Goal: Task Accomplishment & Management: Complete application form

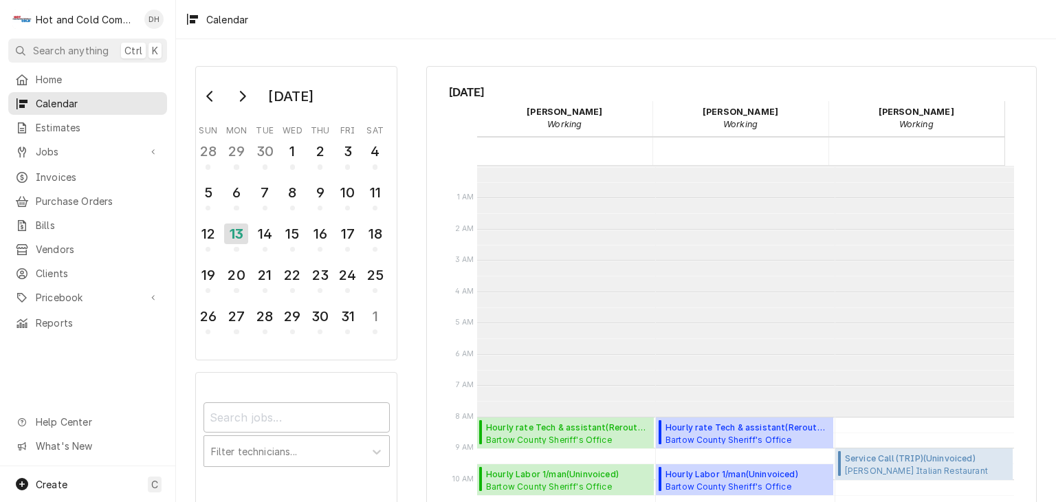
scroll to position [250, 0]
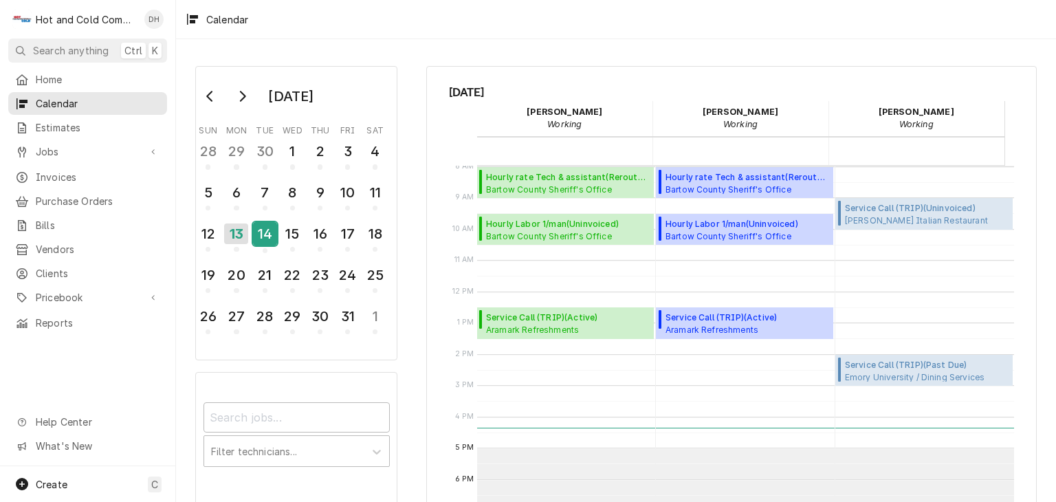
drag, startPoint x: 261, startPoint y: 232, endPoint x: 251, endPoint y: 232, distance: 10.3
click at [261, 232] on div "14" at bounding box center [265, 233] width 24 height 23
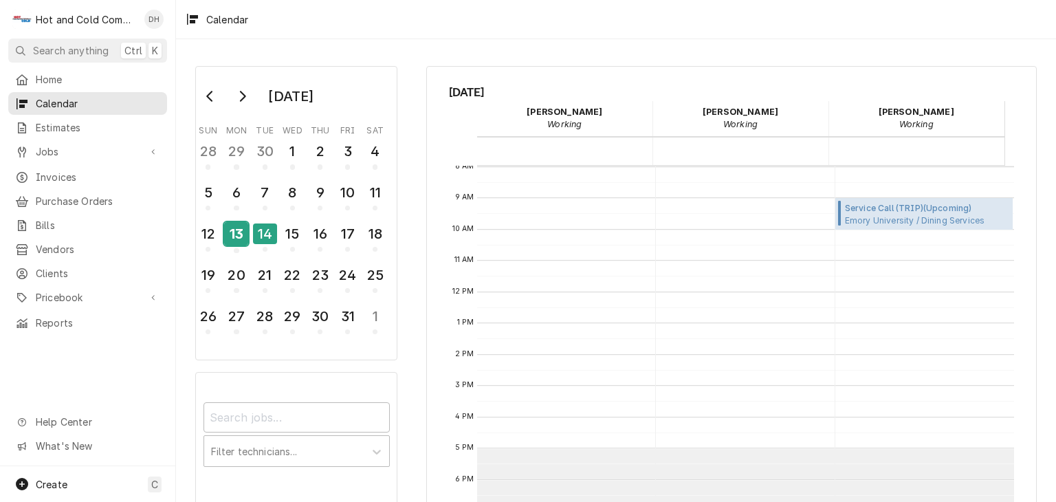
click at [231, 232] on div "13" at bounding box center [236, 233] width 24 height 23
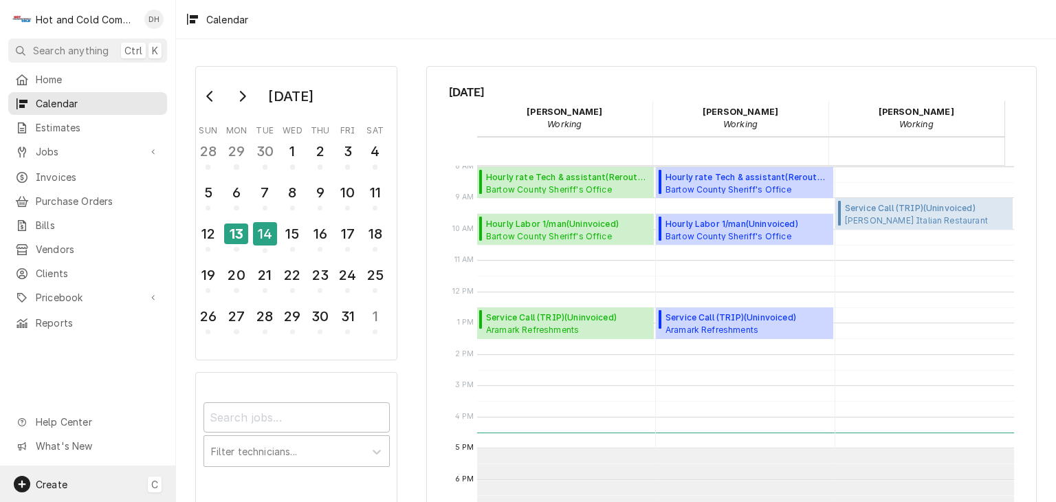
click at [63, 481] on span "Create" at bounding box center [52, 485] width 32 height 12
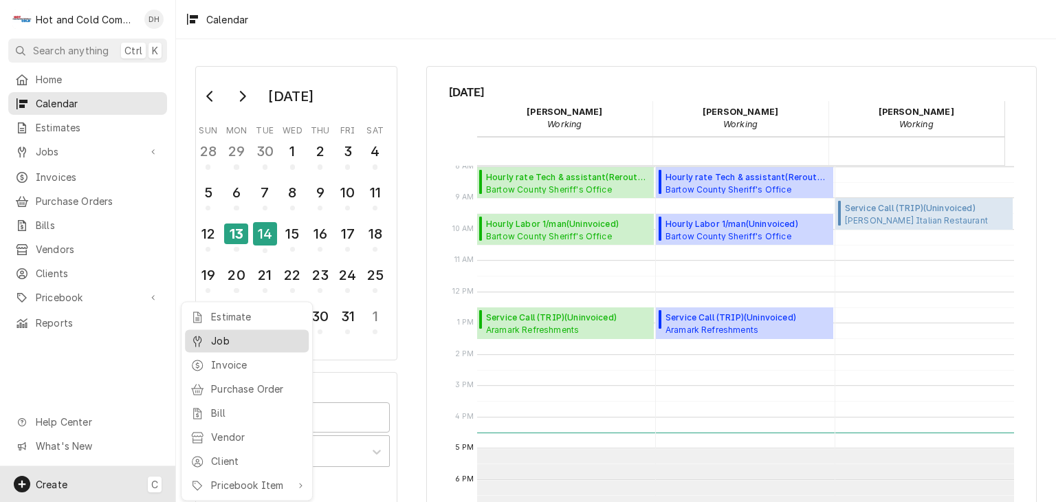
click at [242, 345] on div "Job" at bounding box center [257, 341] width 92 height 14
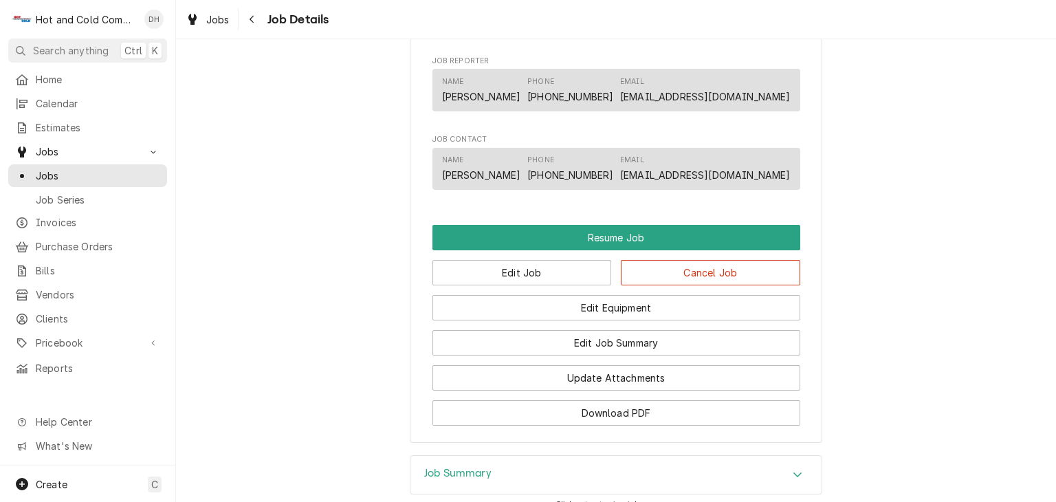
scroll to position [917, 0]
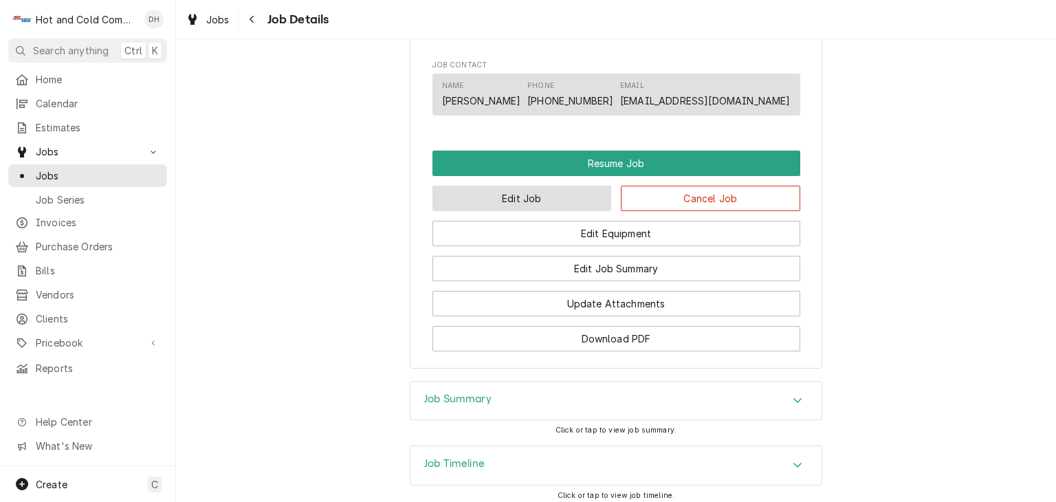
click at [536, 211] on button "Edit Job" at bounding box center [522, 198] width 179 height 25
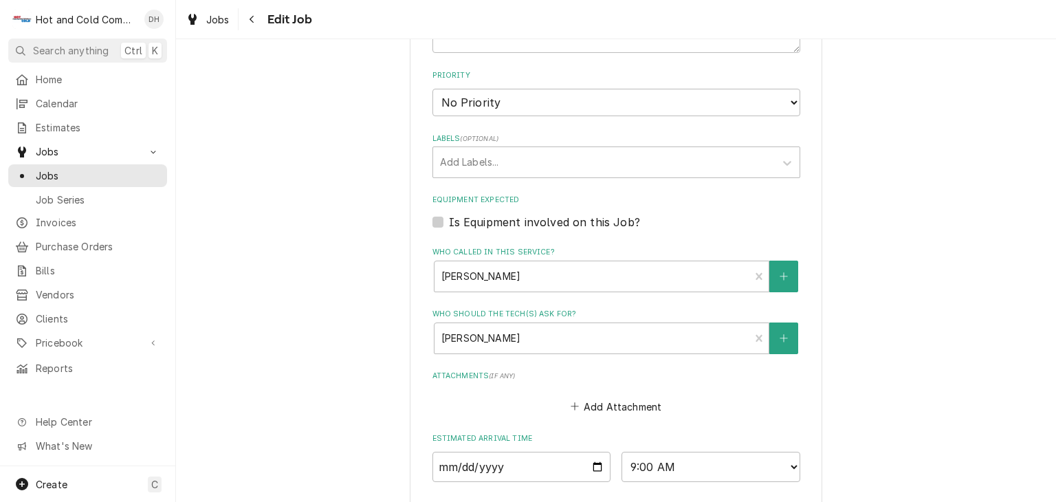
scroll to position [844, 0]
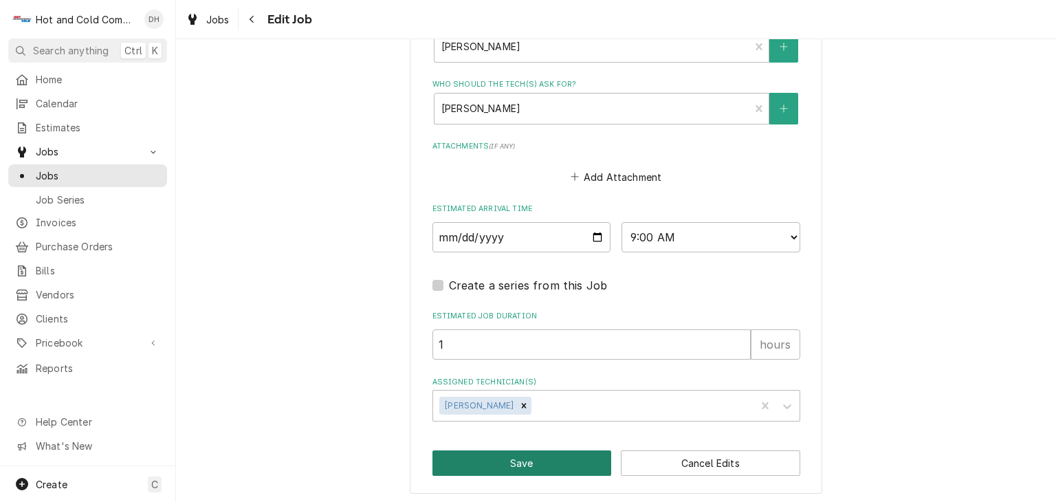
click at [528, 461] on button "Save" at bounding box center [522, 462] width 179 height 25
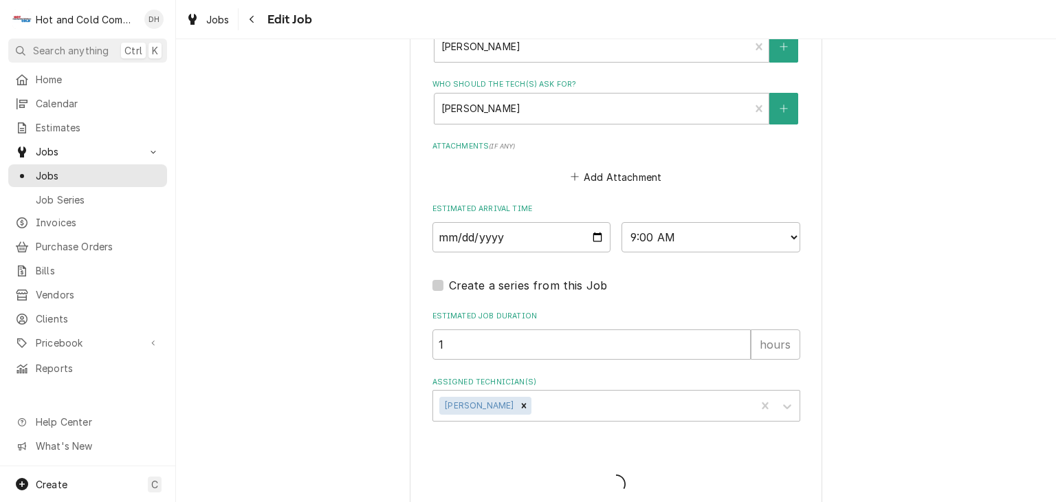
type textarea "x"
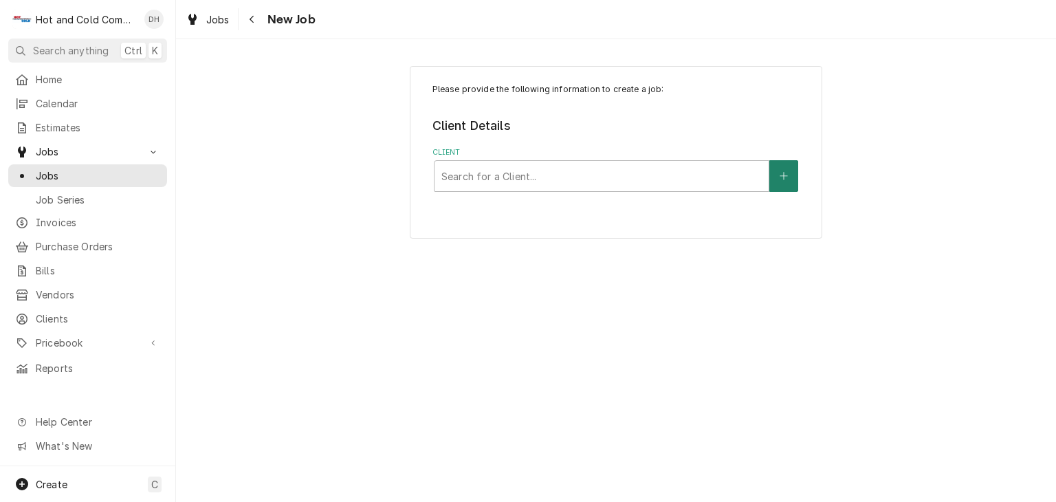
click at [785, 177] on icon "Create New Client" at bounding box center [784, 176] width 8 height 10
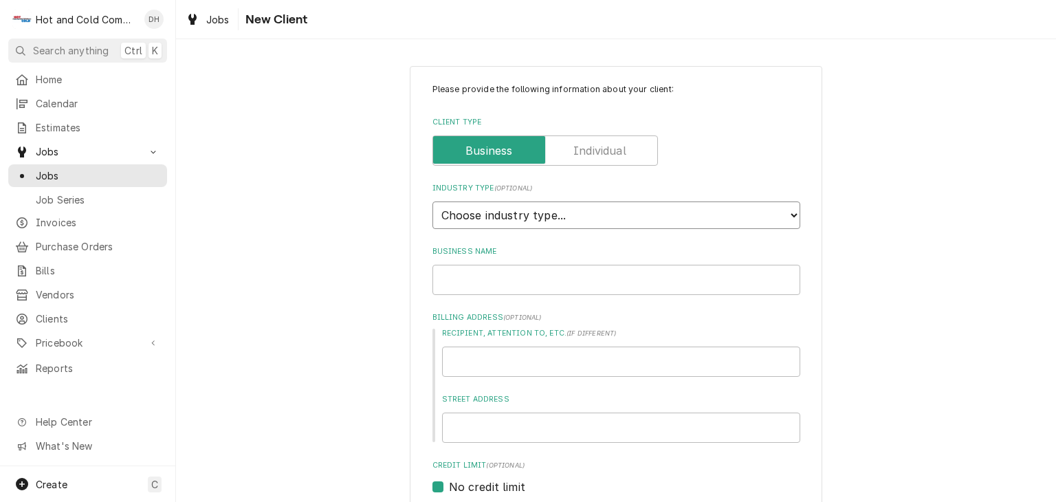
click at [653, 215] on select "Choose industry type... Residential Commercial Industrial Government" at bounding box center [617, 215] width 368 height 28
select select "2"
click at [433, 201] on select "Choose industry type... Residential Commercial Industrial Government" at bounding box center [617, 215] width 368 height 28
click at [556, 278] on input "Business Name" at bounding box center [617, 280] width 368 height 30
type textarea "x"
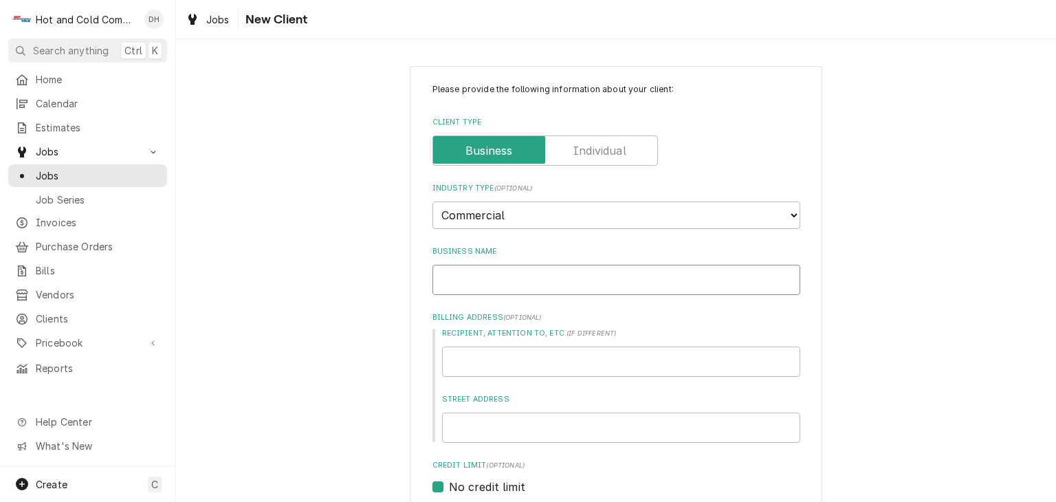
type input "E"
type textarea "x"
type input "El"
type textarea "x"
type input "Elk"
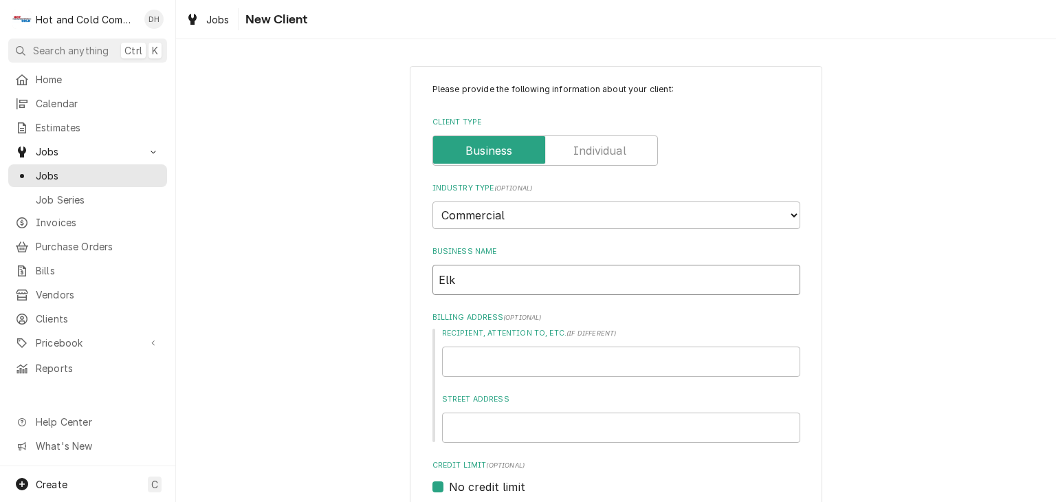
type textarea "x"
type input "Elks"
type textarea "x"
type input "Elks"
type textarea "x"
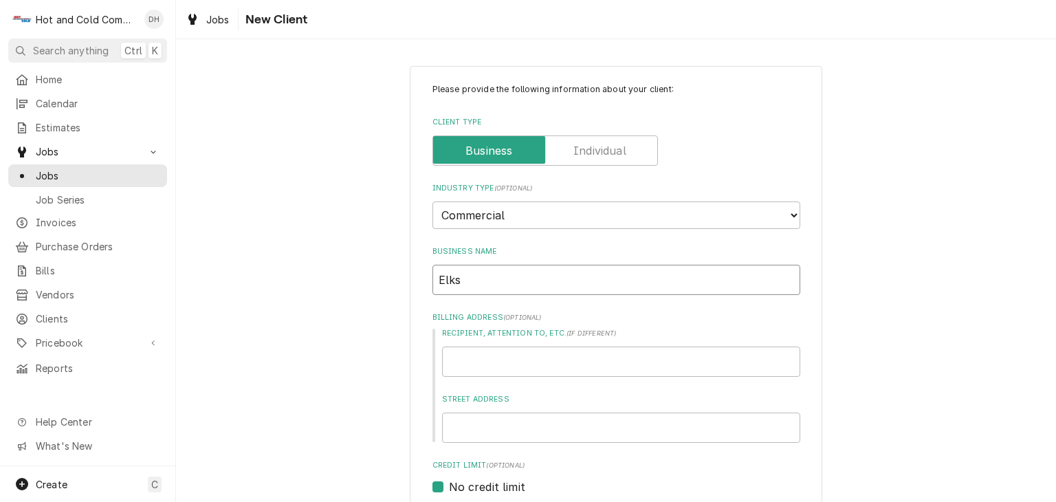
type input "Elks C"
type textarea "x"
type input "Elks Cl"
type textarea "x"
type input "Elks Clu"
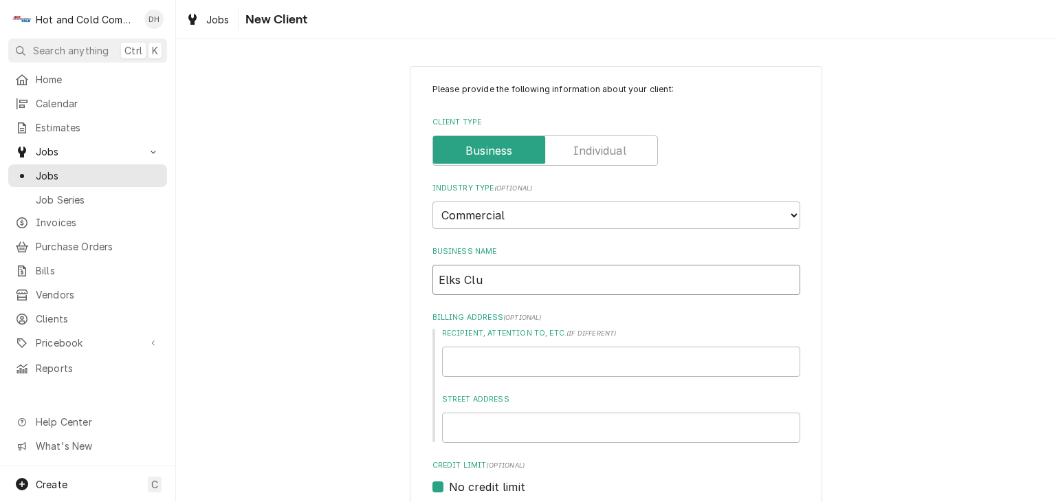
type textarea "x"
type input "Elks Club"
type textarea "x"
type input "Elks Club"
type textarea "x"
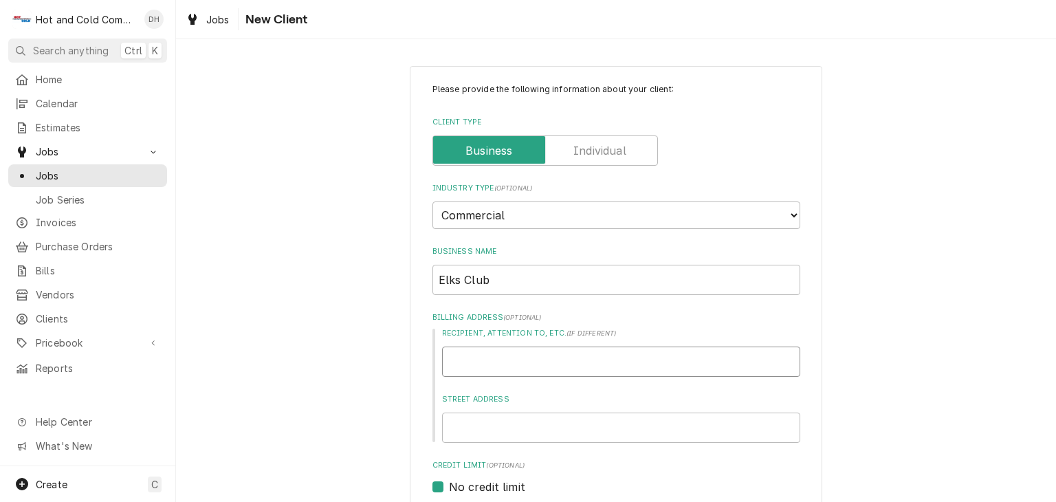
type input "R"
type textarea "x"
type input "Ri"
type textarea "x"
type input "Ric"
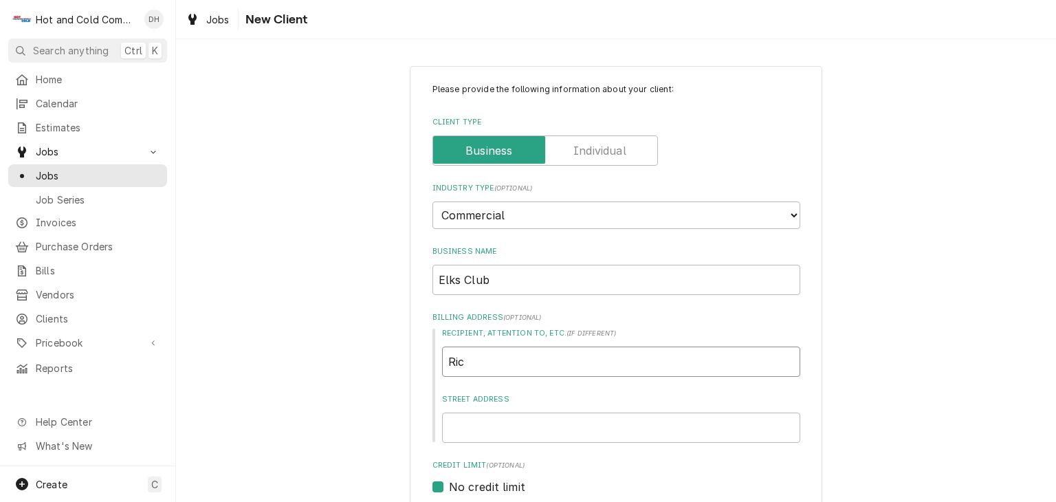
type textarea "x"
type input "Rick"
type textarea "x"
type input "Rick"
type textarea "x"
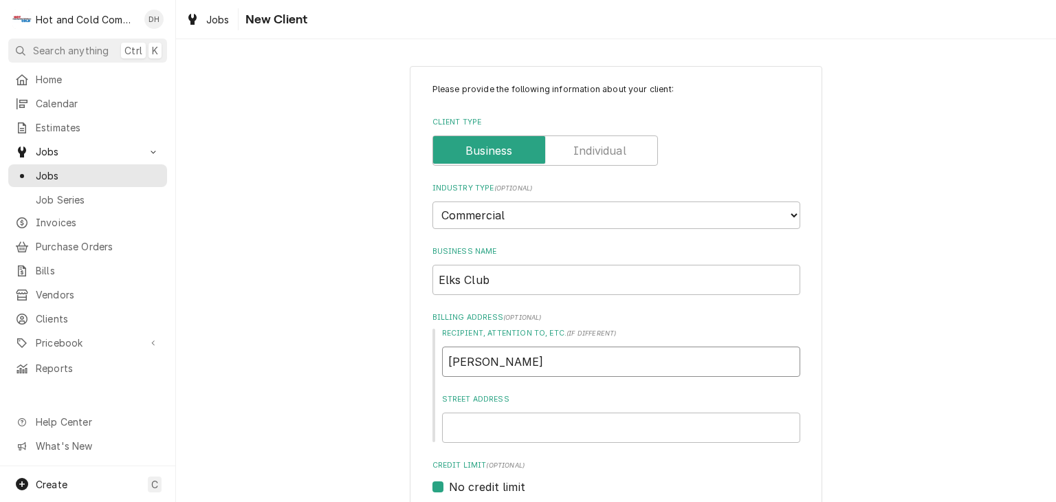
type input "Rick S"
type textarea "x"
type input "Rick St"
type textarea "x"
type input "Rick Str"
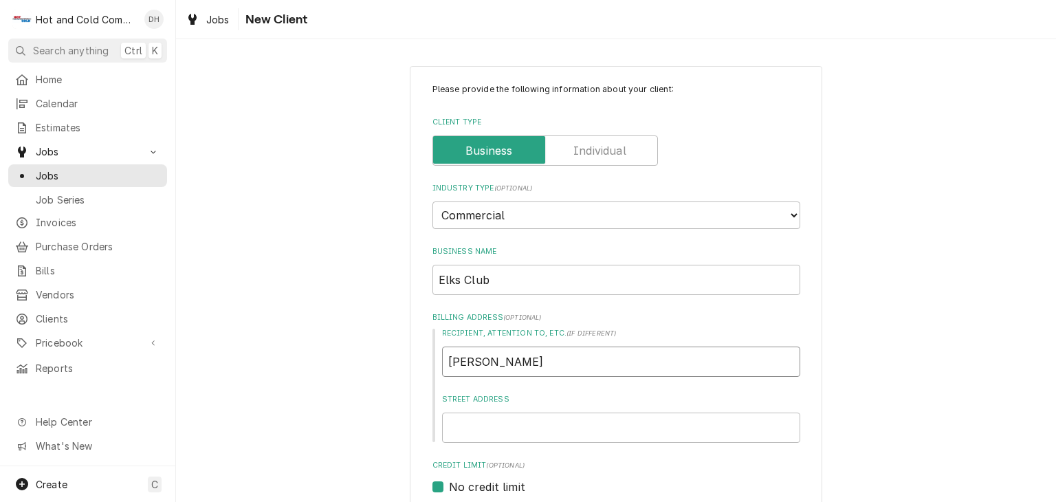
type textarea "x"
type input "Rick Stri"
type textarea "x"
type input "Rick Stric"
type textarea "x"
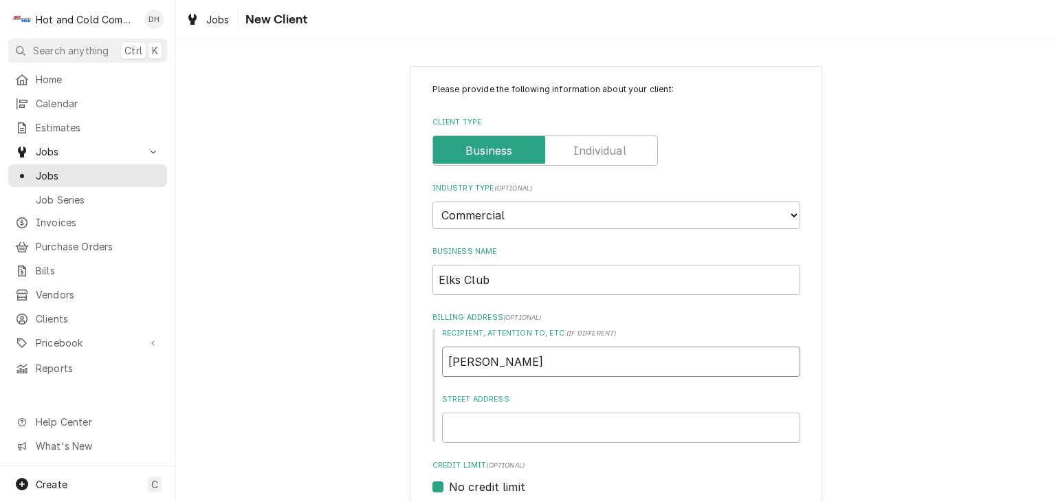
type input "Rick Stricl"
type textarea "x"
type input "Rick Stricla"
type textarea "x"
type input "Rick Striclan"
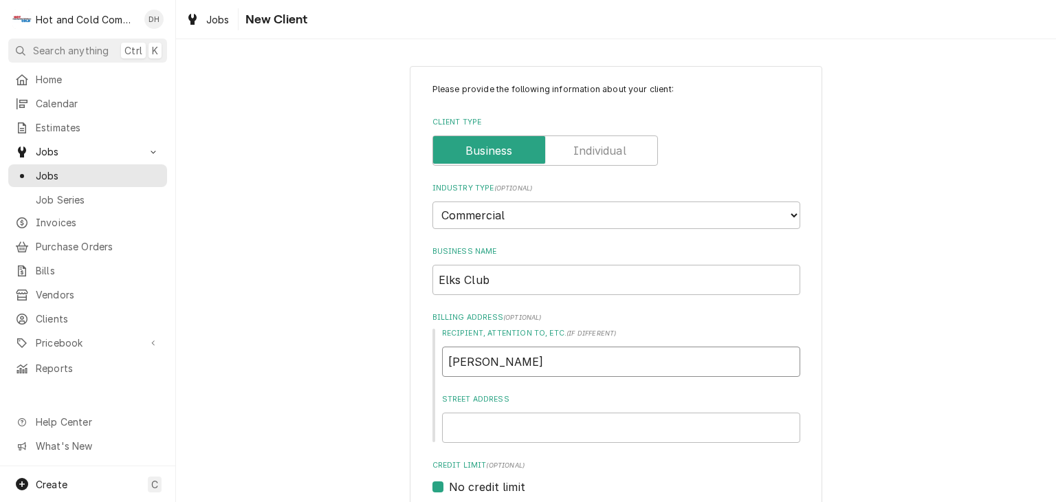
type textarea "x"
type input "Rick Stricland"
click at [490, 364] on input "Rick Stricland" at bounding box center [621, 362] width 358 height 30
click at [489, 359] on input "Rick Stricland" at bounding box center [621, 362] width 358 height 30
type textarea "x"
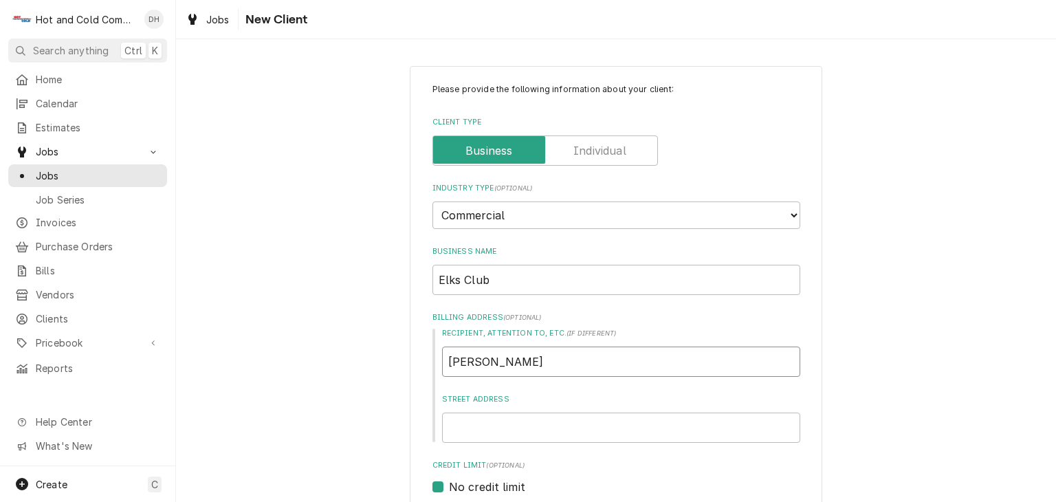
type input "Rick Strickland"
type textarea "x"
type input "Rick Strickland"
click at [646, 426] on input "Street Address" at bounding box center [621, 428] width 358 height 30
type textarea "x"
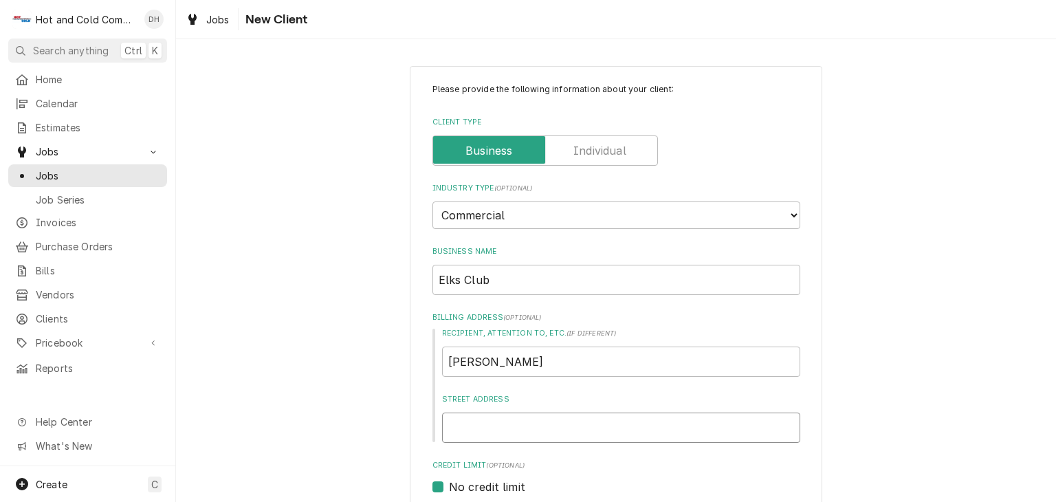
type input "4"
type textarea "x"
type input "43"
type textarea "x"
type input "439"
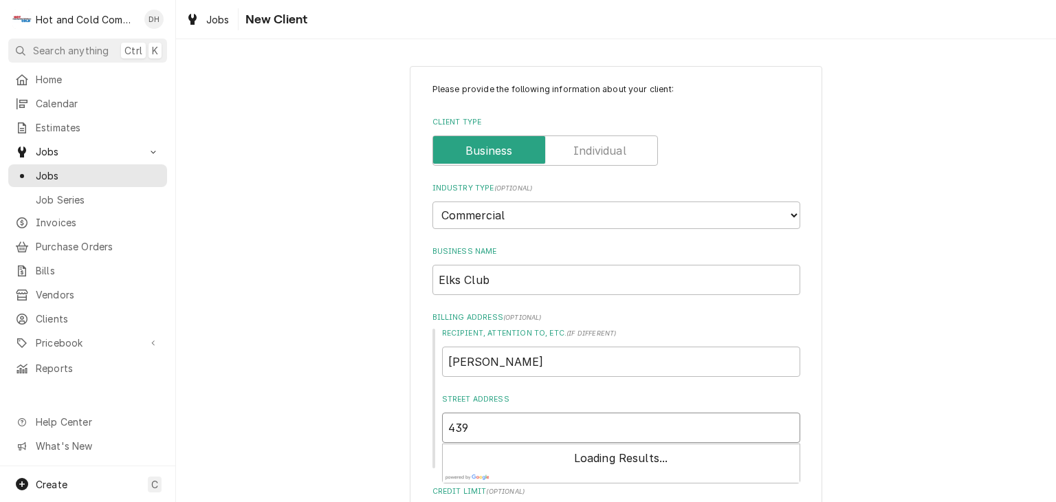
type textarea "x"
type input "4394"
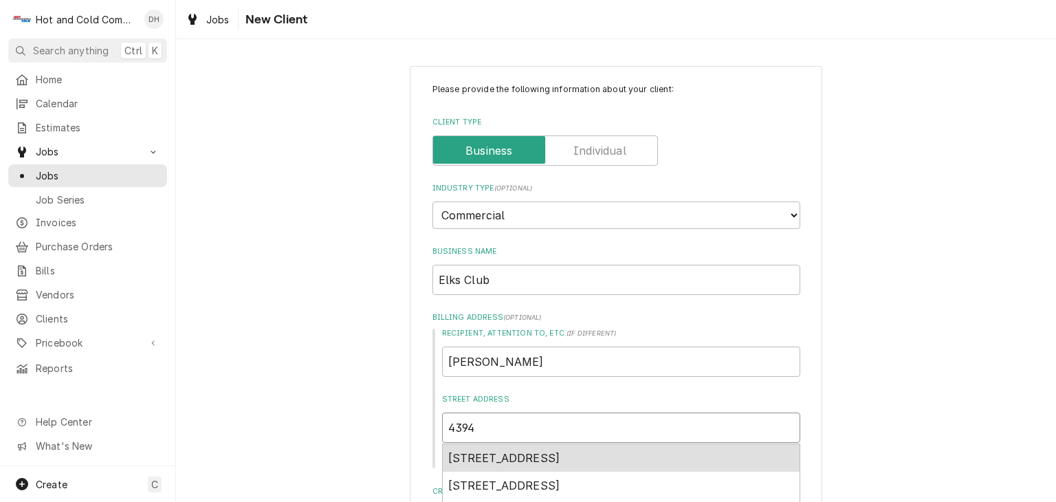
type textarea "x"
type input "4394"
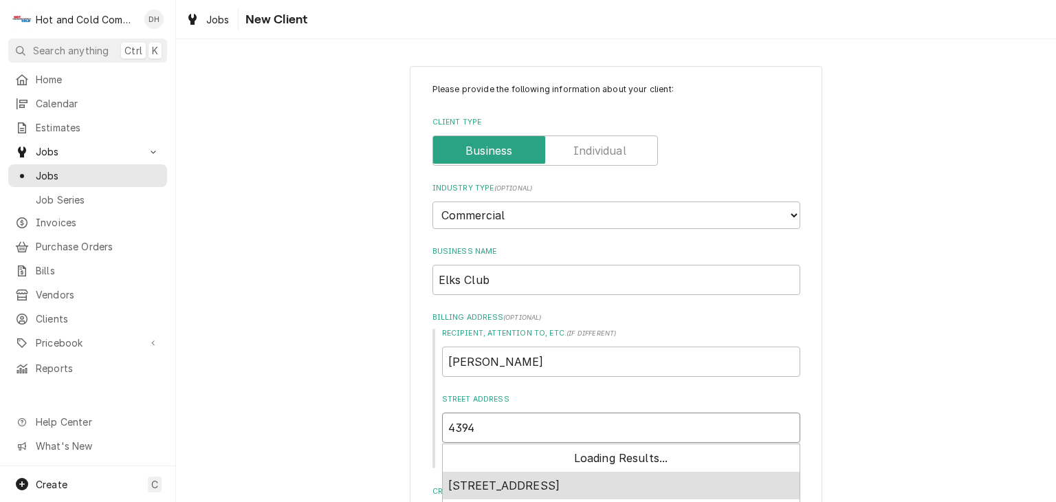
type textarea "x"
type input "4394 N"
type textarea "x"
type input "4394 No"
type textarea "x"
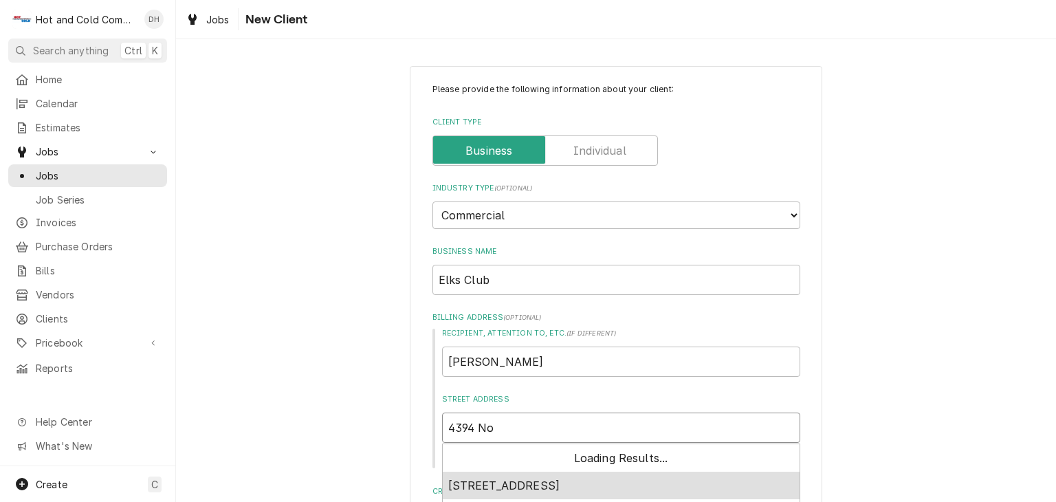
type input "4394 Nor"
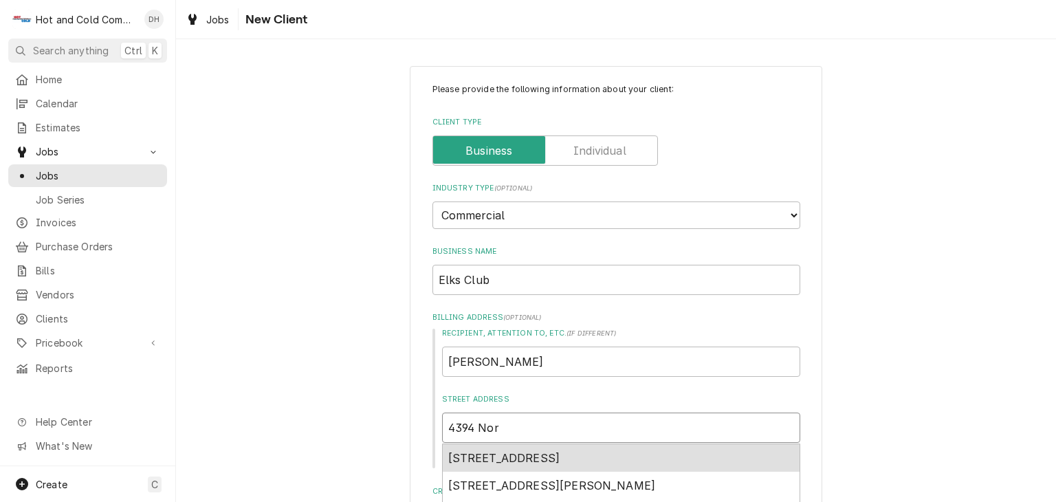
type textarea "x"
type input "4394 Nort"
type textarea "x"
type input "4394 North"
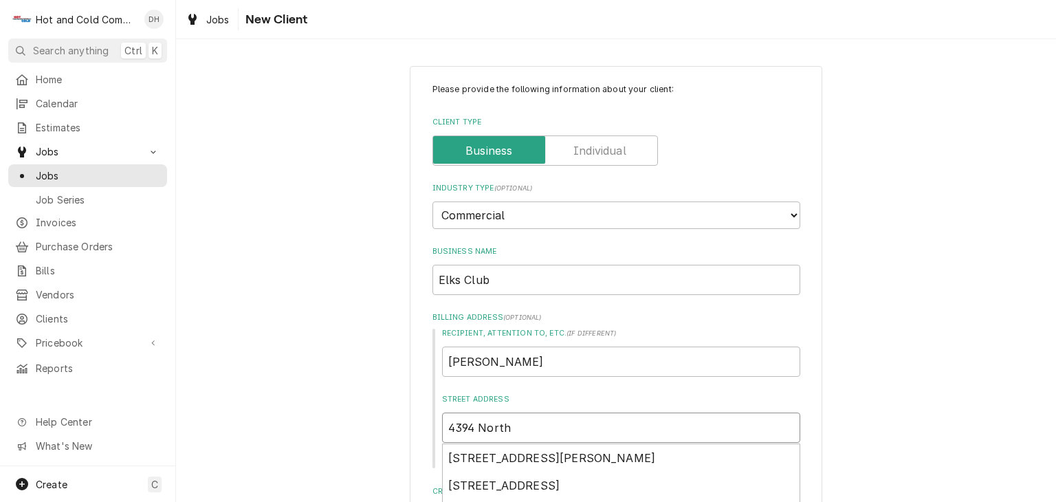
type textarea "x"
type input "4394 Nort"
type textarea "x"
type input "4394 Nor"
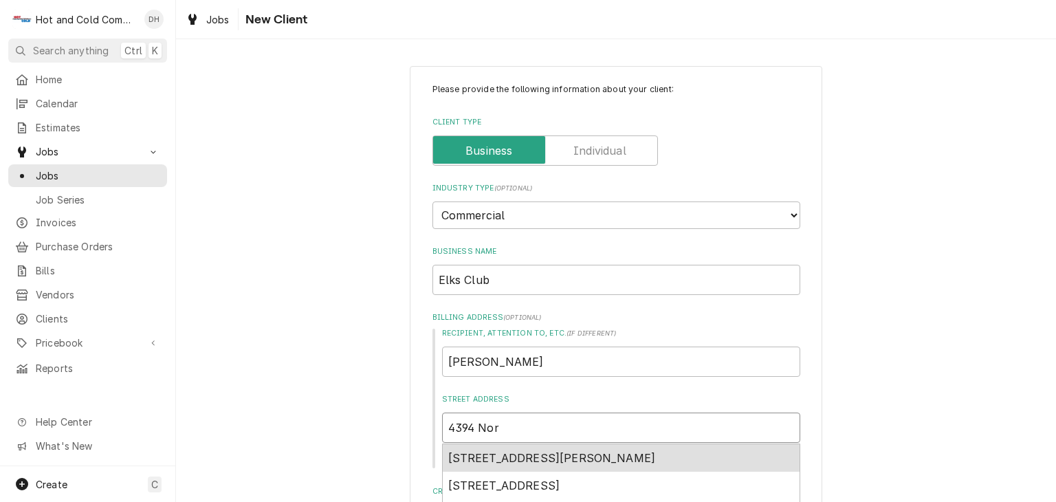
type textarea "x"
type input "4394 No"
type textarea "x"
type input "4394 N"
type textarea "x"
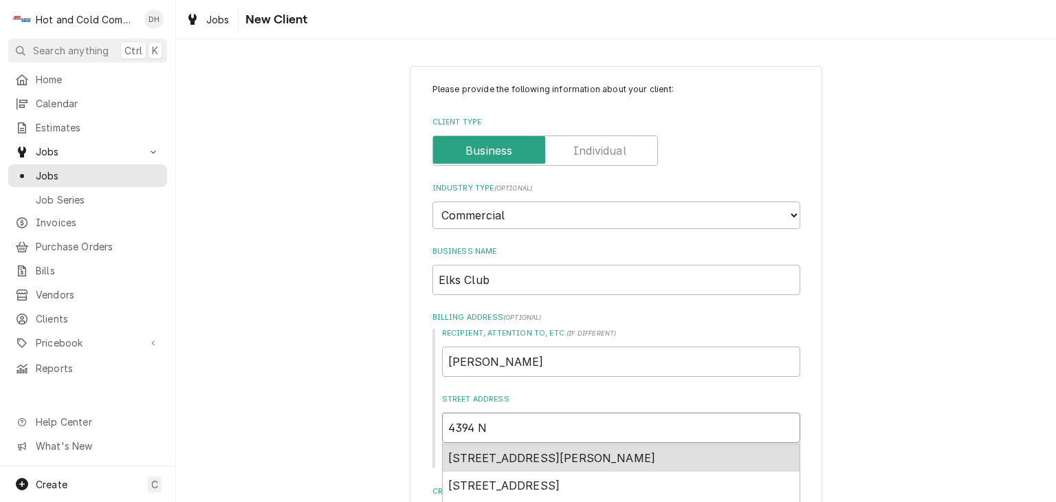
type input "4394"
type textarea "x"
type input "4394 H"
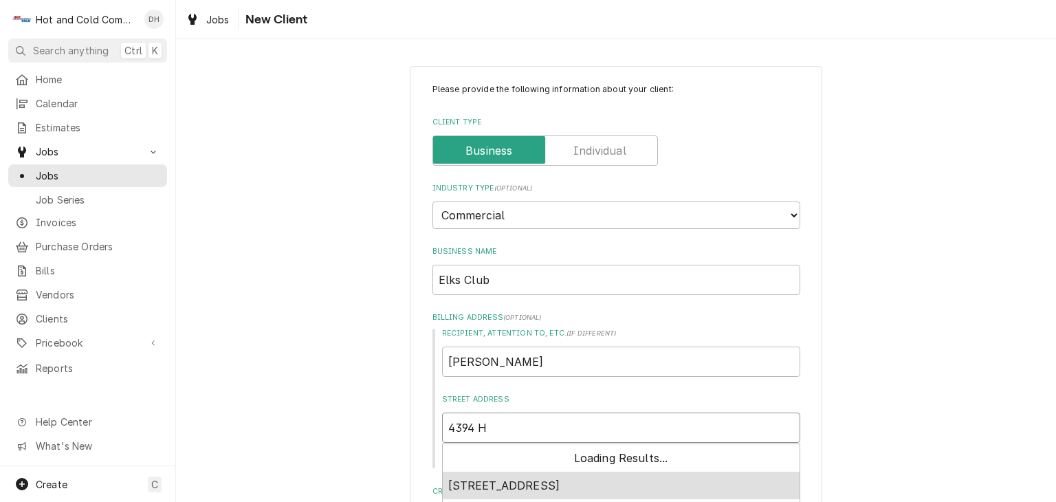
type textarea "x"
type input "4394 Hu"
type textarea "x"
type input "4394 Hug"
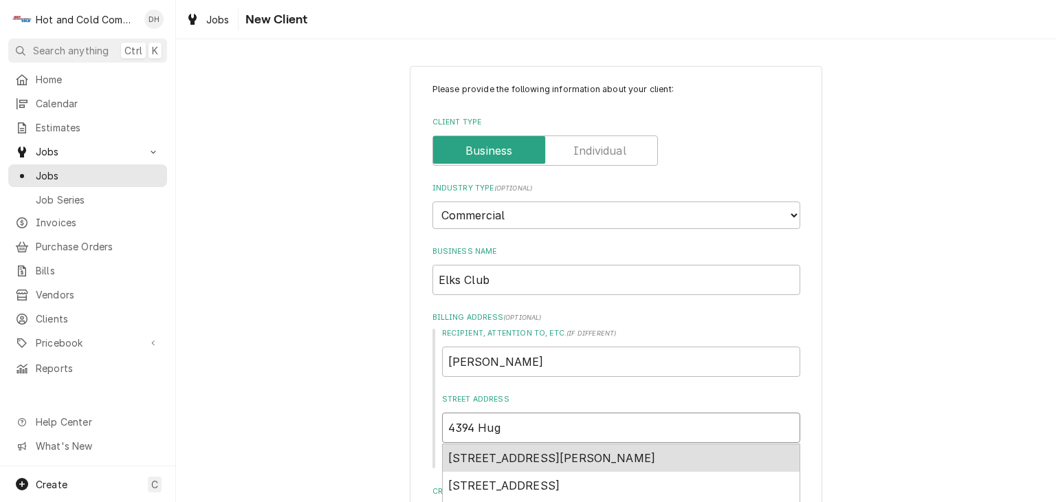
type textarea "x"
type input "4394 Hugh"
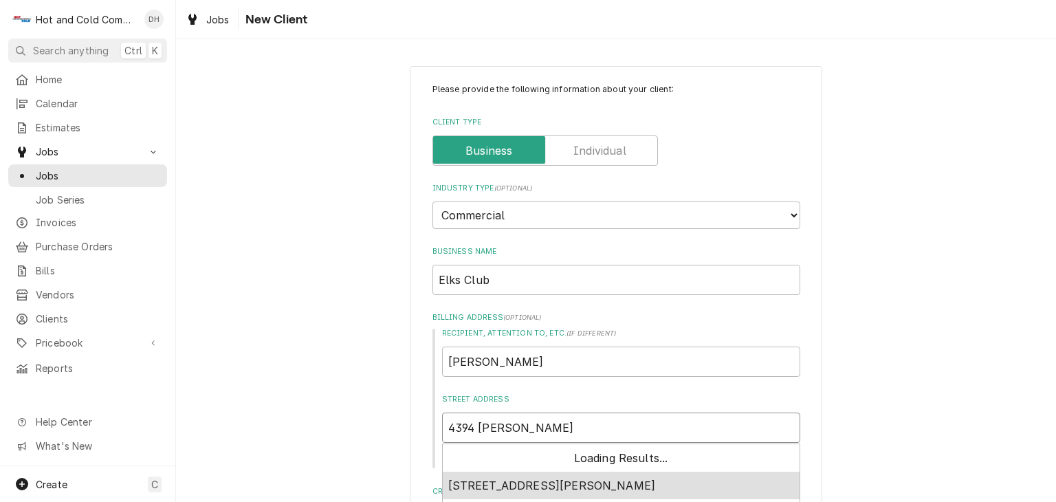
type textarea "x"
type input "4394 Hugh"
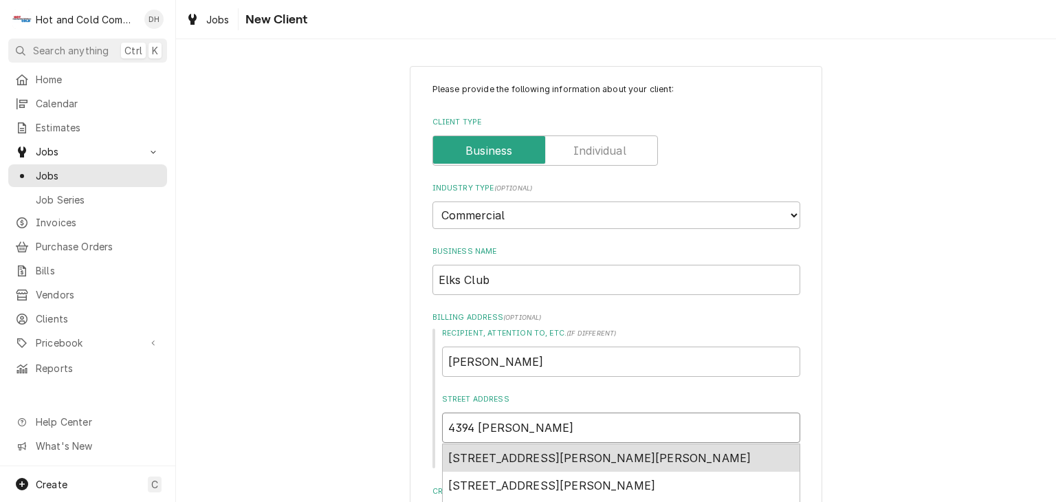
type textarea "x"
type input "4394 Hugh H"
type textarea "x"
type input "4394 Hugh Ho"
type textarea "x"
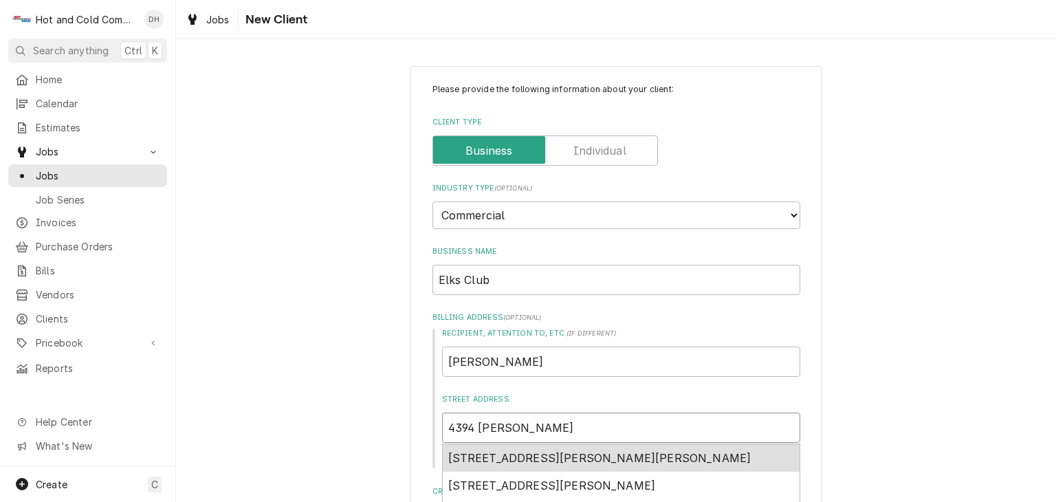
type input "4394 Hugh How"
click at [690, 456] on div "4394 Hugh Howell Road, Tucker, GA, USA" at bounding box center [621, 458] width 357 height 28
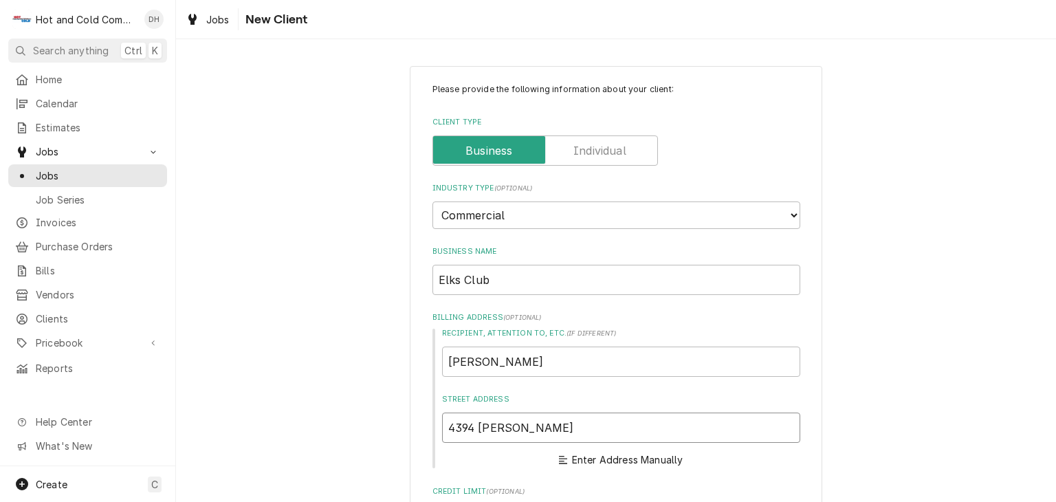
type textarea "x"
type input "4394 Hugh Howell Rd"
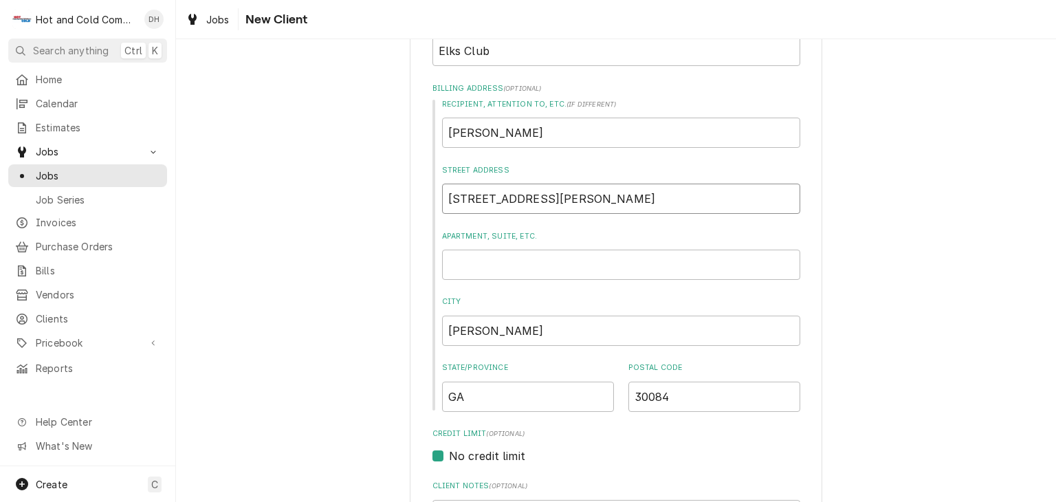
type textarea "x"
type input "4394 Hugh Howell Rd"
click at [547, 262] on input "Apartment, Suite, etc." at bounding box center [621, 265] width 358 height 30
type textarea "x"
type input "1"
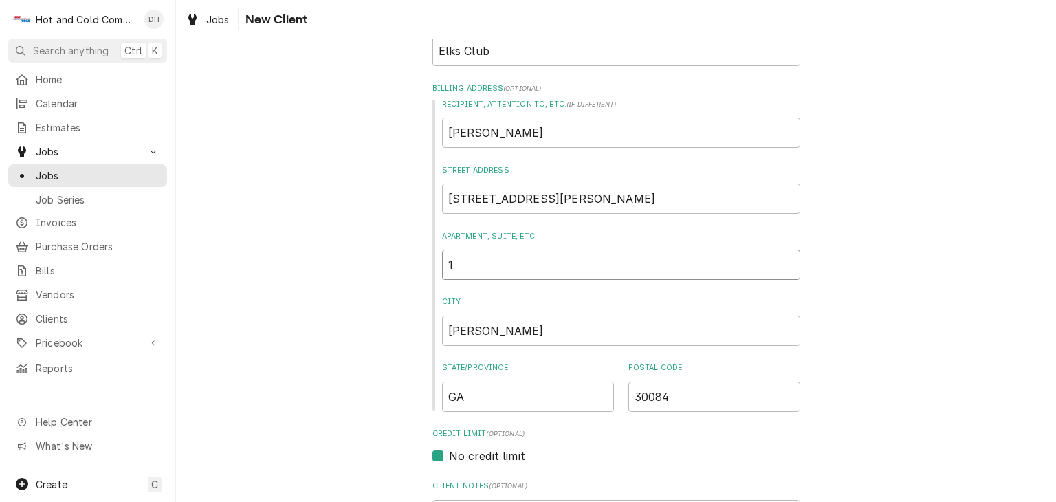
type textarea "x"
type input "10"
type textarea "x"
type input "10"
type textarea "x"
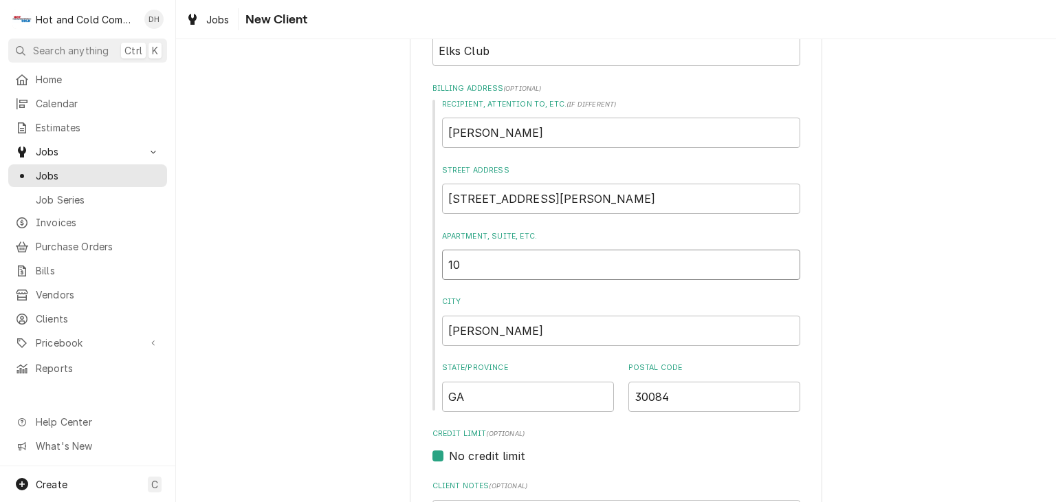
type input "10 ("
type textarea "x"
type input "10 (C"
type textarea "x"
type input "10 (Ca"
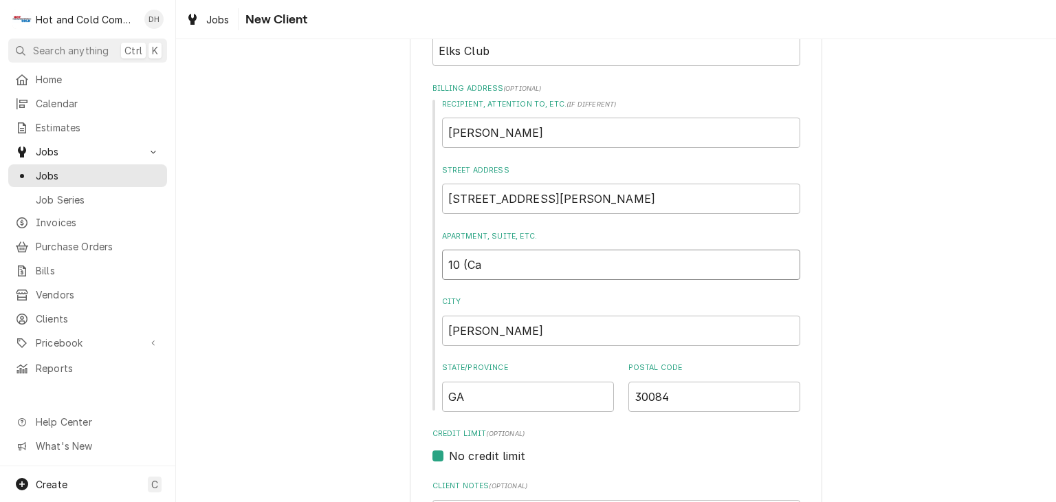
type textarea "x"
type input "10 (Cat"
type textarea "x"
type input "10 (Cate"
type textarea "x"
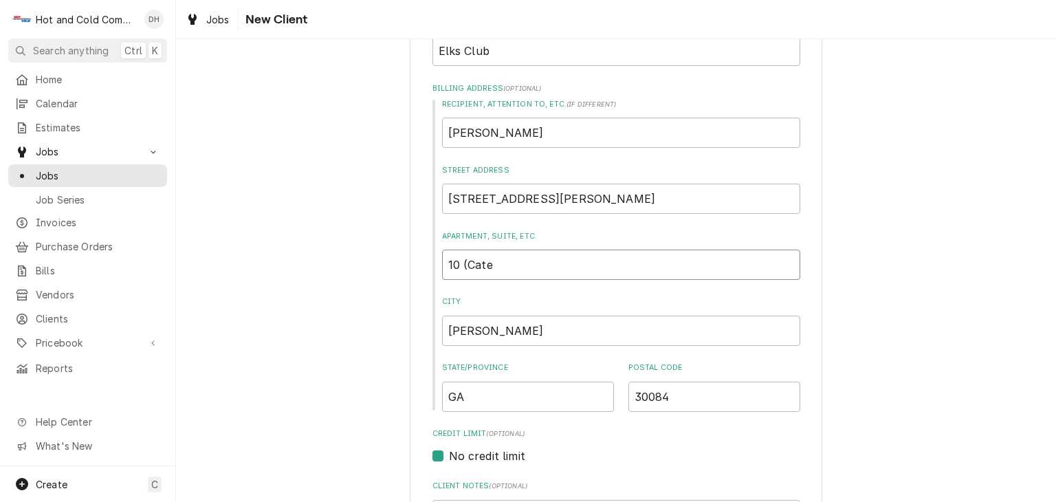
type input "10 (Cater"
type textarea "x"
type input "10 (Cateri"
type textarea "x"
type input "10 (Caterin"
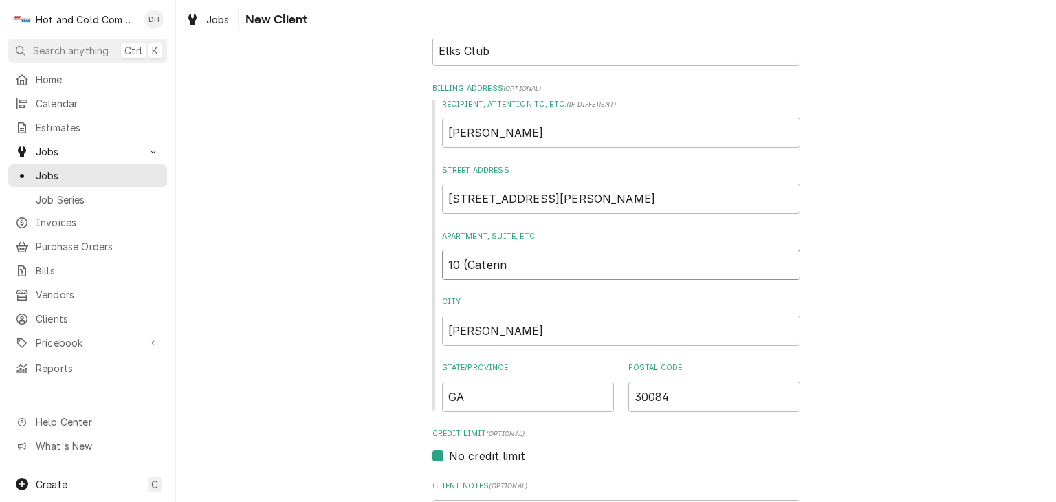
type textarea "x"
type input "10 (Catering"
type textarea "x"
type input "10 (Catering"
type textarea "x"
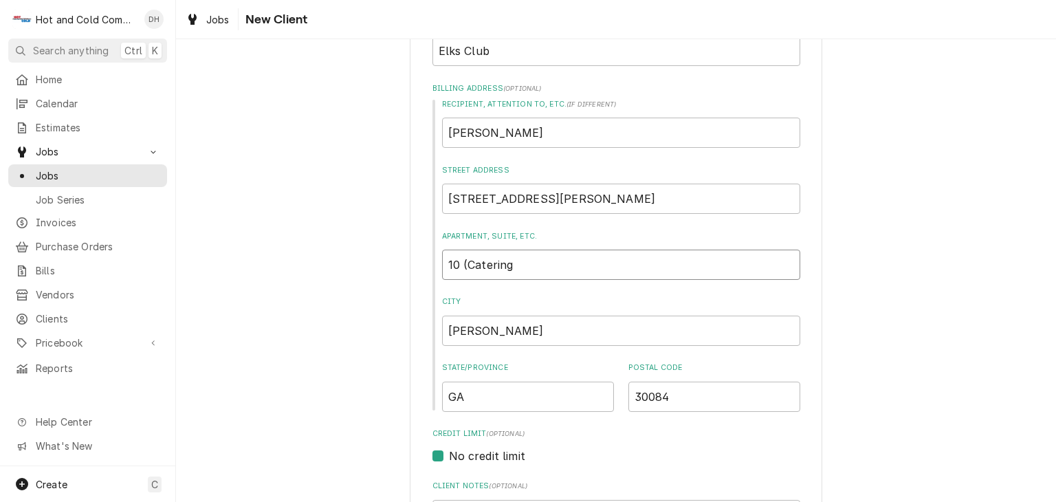
type input "10 (Catering o"
type textarea "x"
type input "10 (Catering on"
type textarea "x"
type input "10 (Catering on"
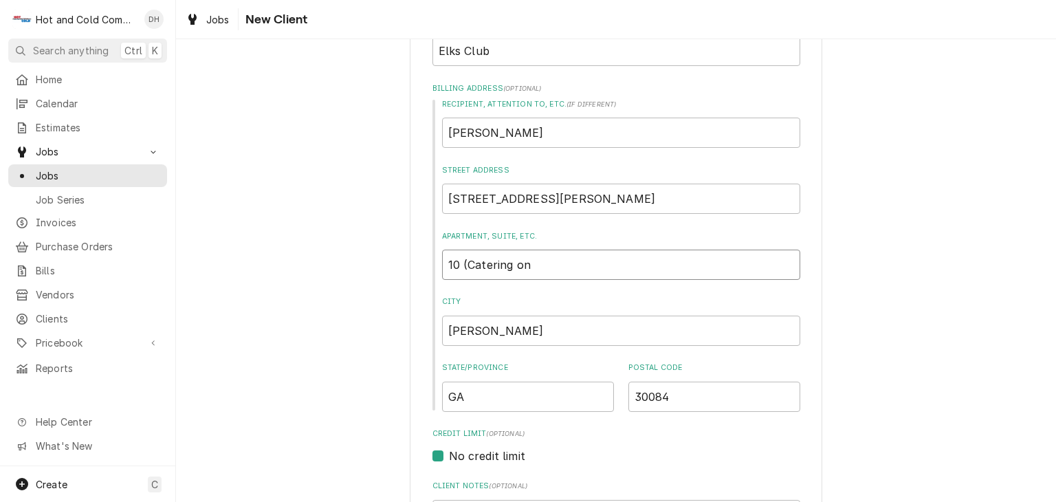
type textarea "x"
type input "10 (Catering on s"
type textarea "x"
type input "10 (Catering on si"
type textarea "x"
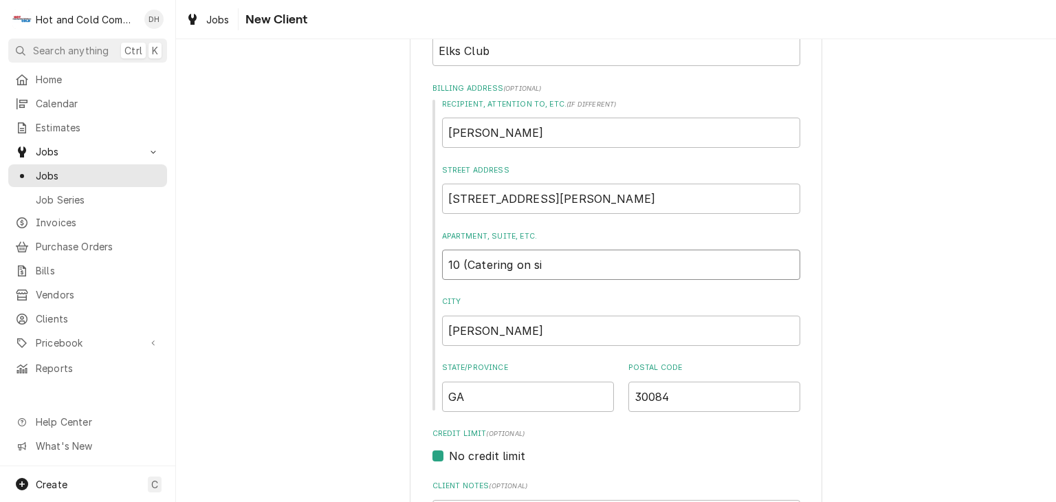
type input "10 (Catering on sig"
type textarea "x"
type input "10 (Catering on sign"
type textarea "x"
type input "10 (Catering on sign)"
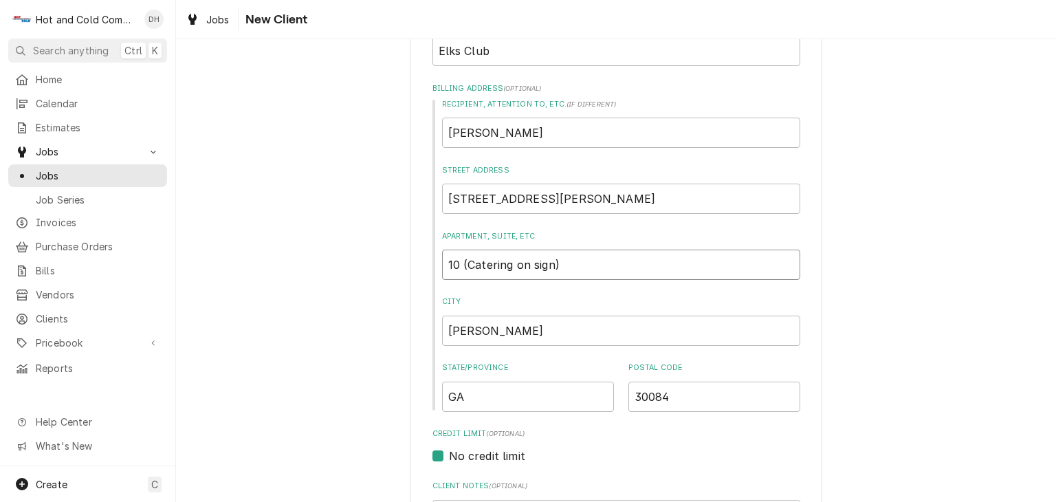
type textarea "x"
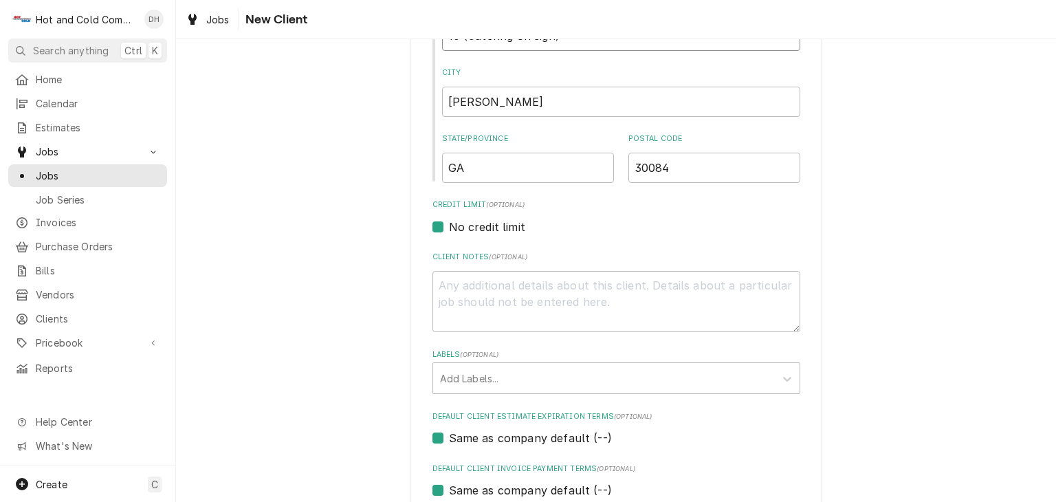
scroll to position [651, 0]
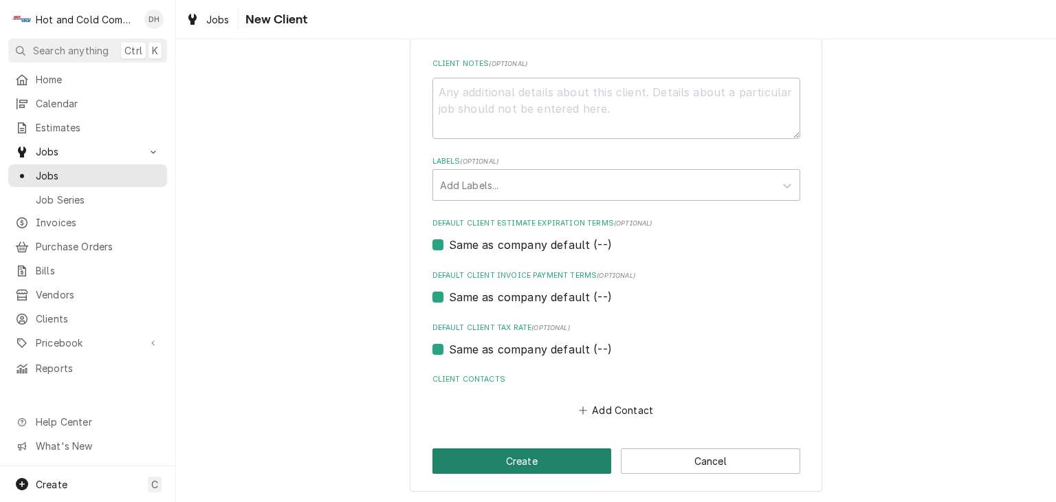
type input "10 (Catering on sign)"
click at [525, 455] on button "Create" at bounding box center [522, 460] width 179 height 25
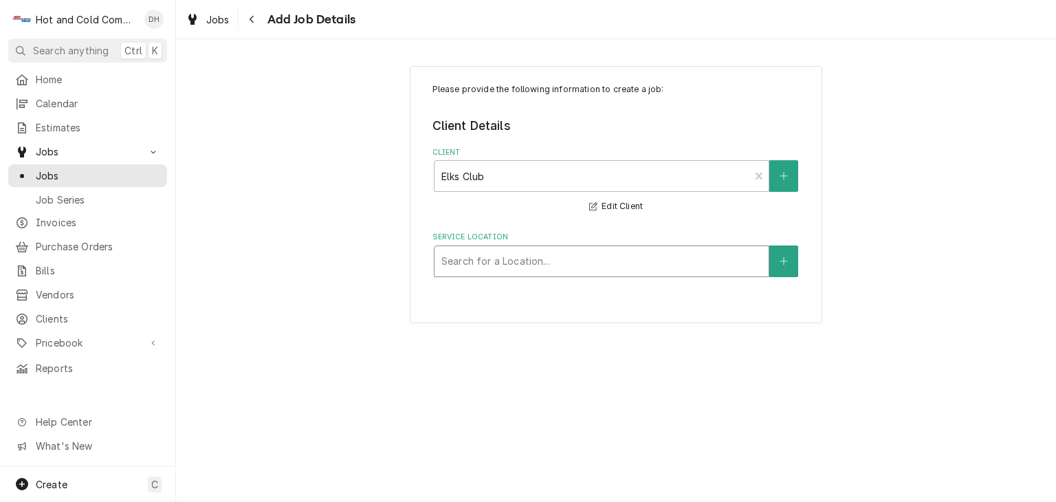
click at [738, 264] on div "Service Location" at bounding box center [601, 261] width 320 height 25
click at [794, 254] on button "Service Location" at bounding box center [783, 261] width 29 height 32
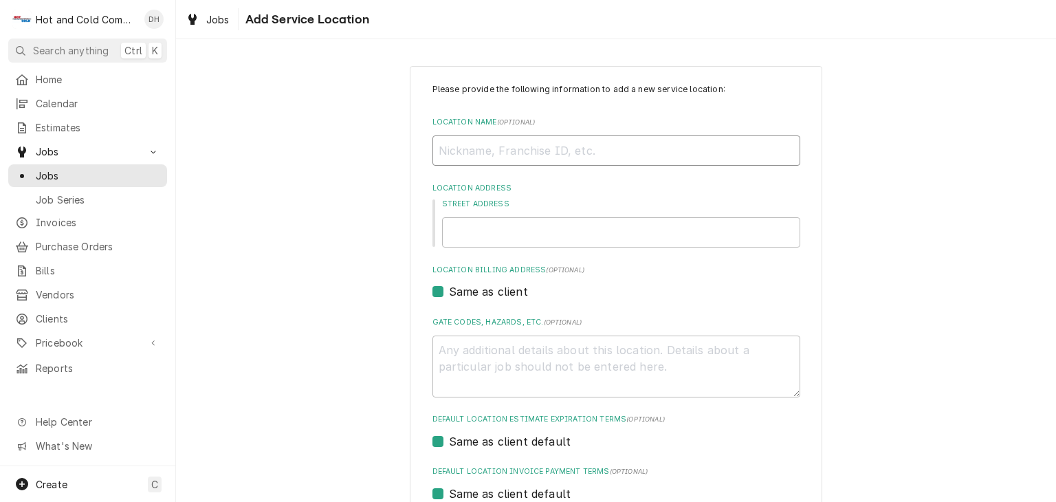
click at [660, 149] on input "Location Name ( optional )" at bounding box center [617, 150] width 368 height 30
type textarea "x"
type input "E"
type textarea "x"
type input "El"
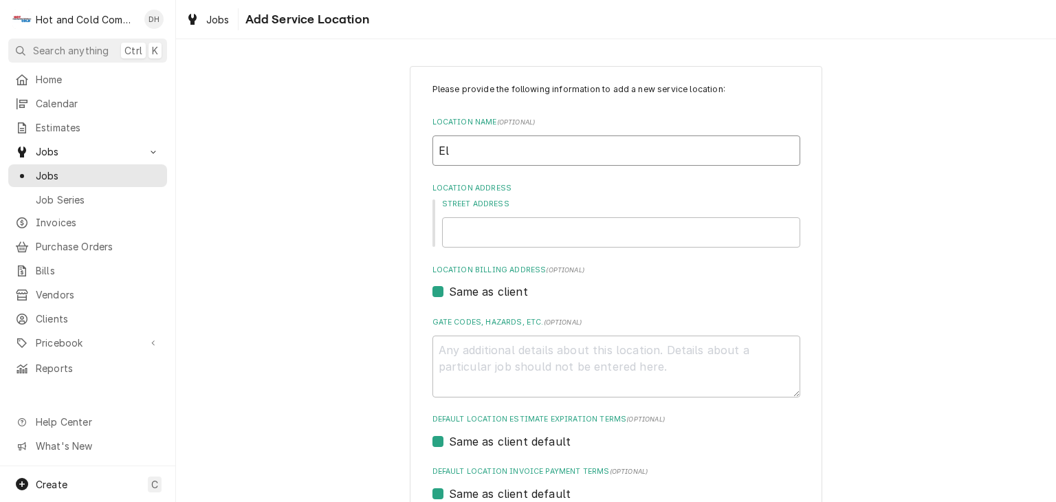
type textarea "x"
type input "Elk"
type textarea "x"
type input "Elks"
type textarea "x"
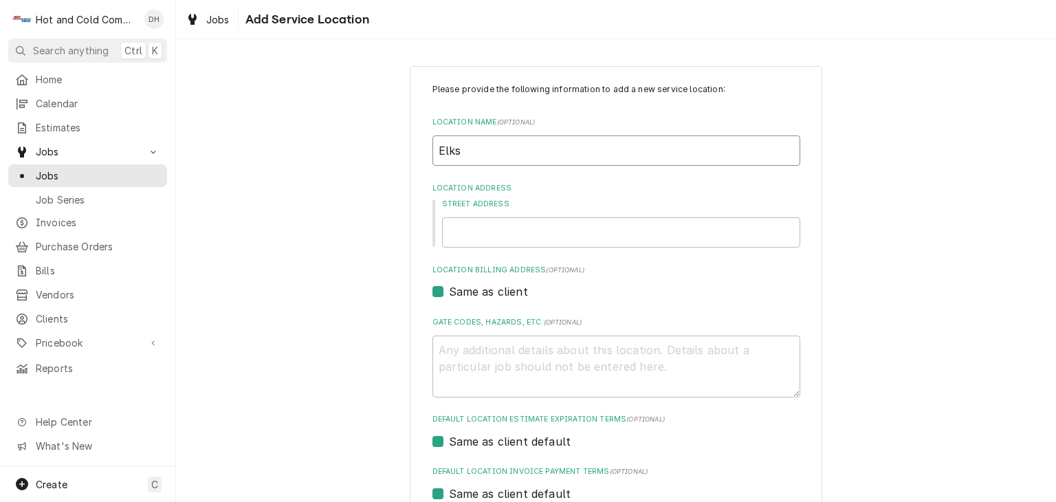
type input "Elks"
type textarea "x"
type input "Elks C"
type textarea "x"
type input "Elks Cl"
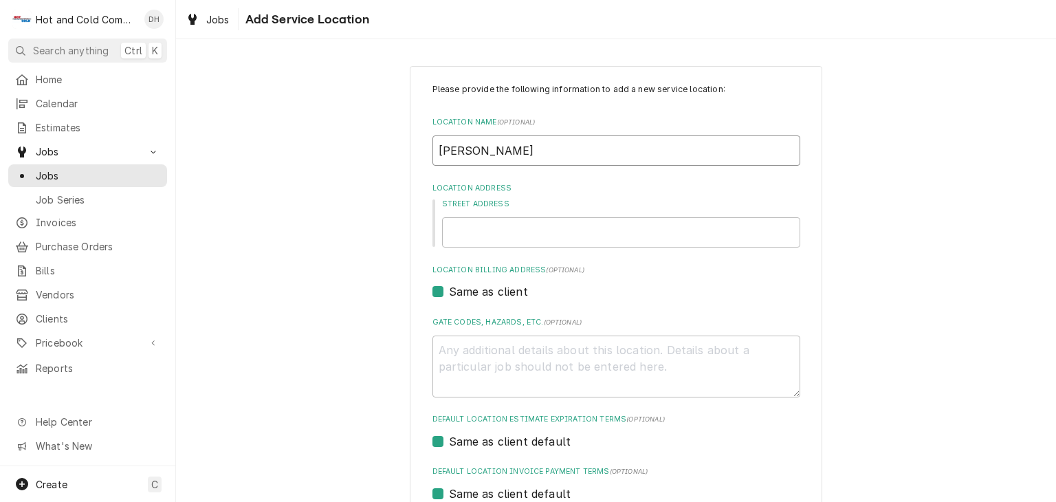
type textarea "x"
type input "Elks Clu"
type textarea "x"
type input "Elks Club"
type textarea "x"
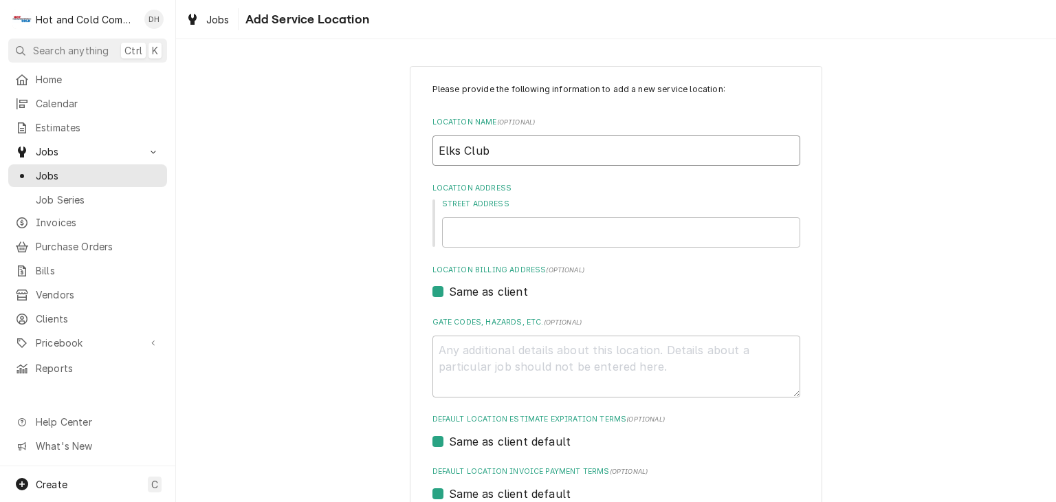
type input "Elks Club"
click at [553, 230] on input "Street Address" at bounding box center [621, 232] width 358 height 30
type textarea "x"
type input "2"
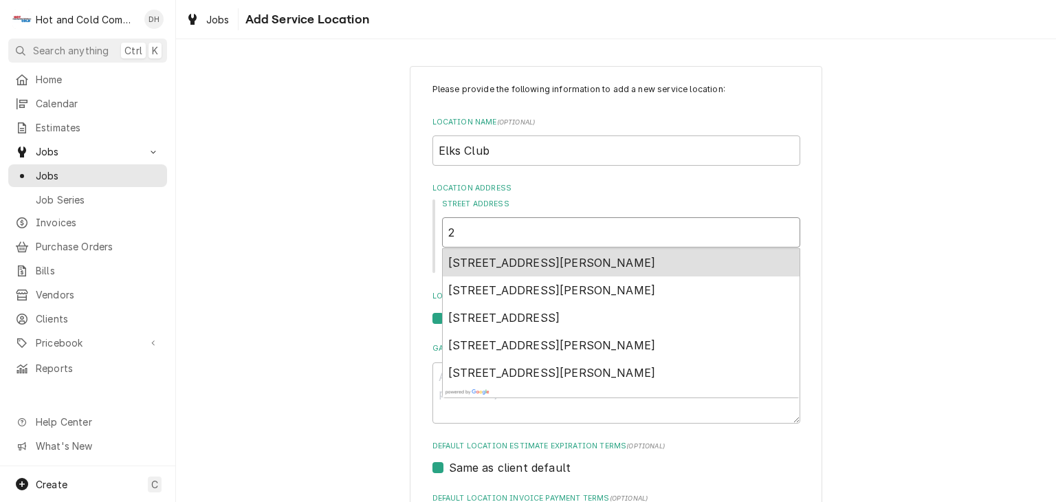
type textarea "x"
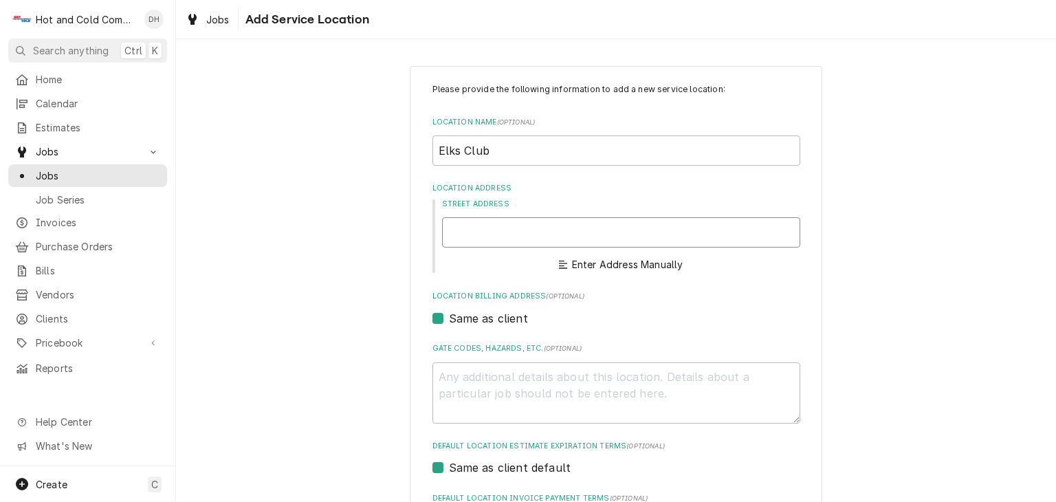
type textarea "x"
type input "4"
type textarea "x"
type input "43"
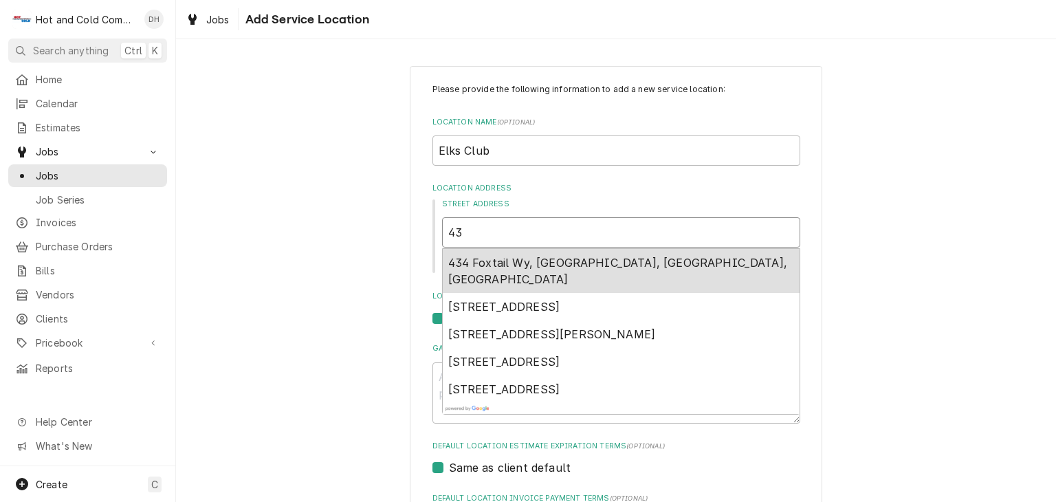
type textarea "x"
type input "439"
type textarea "x"
type input "4394"
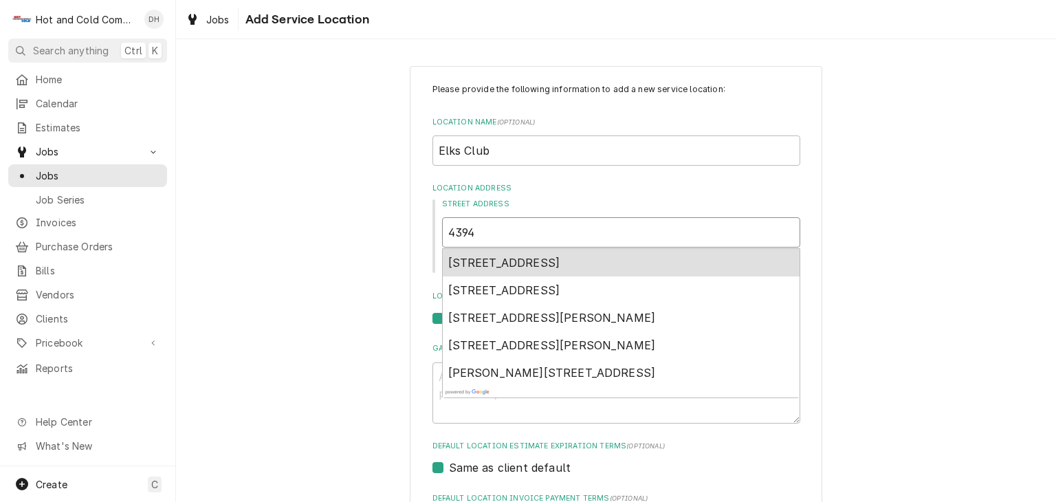
type textarea "x"
type input "4394"
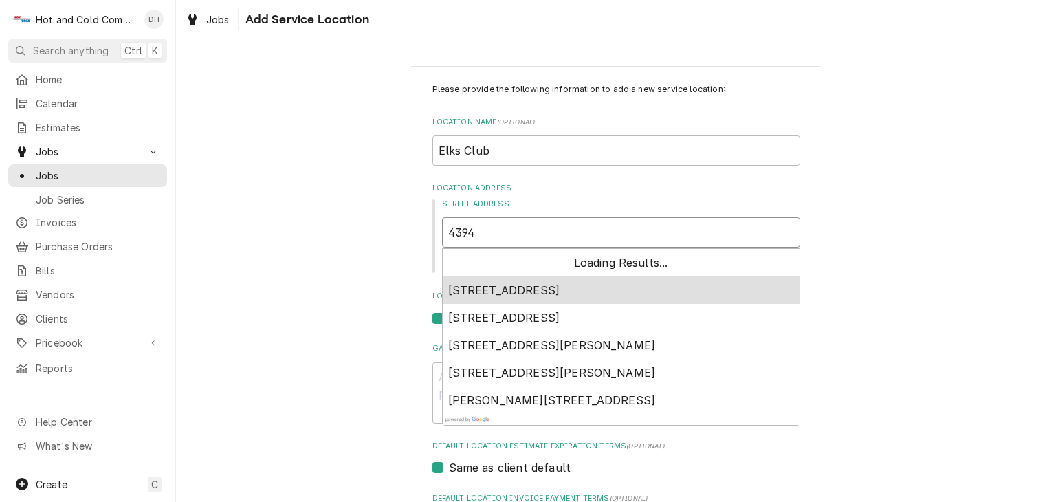
type textarea "x"
type input "4394 H"
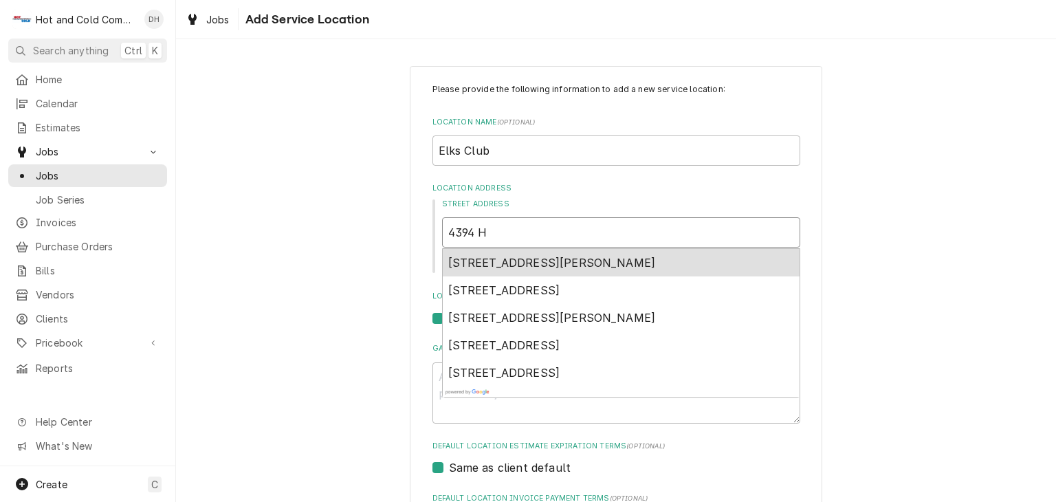
type textarea "x"
type input "4394 Hu"
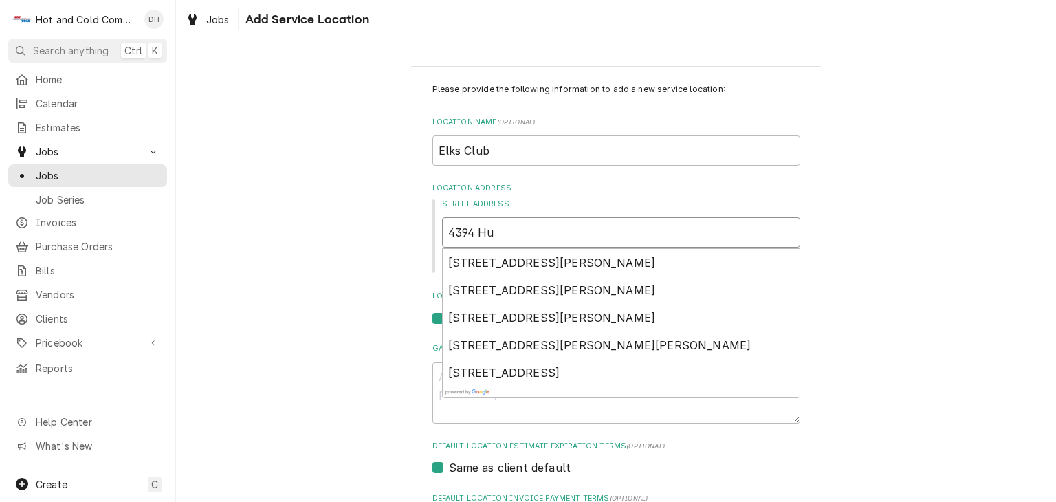
type textarea "x"
type input "4394 Hug"
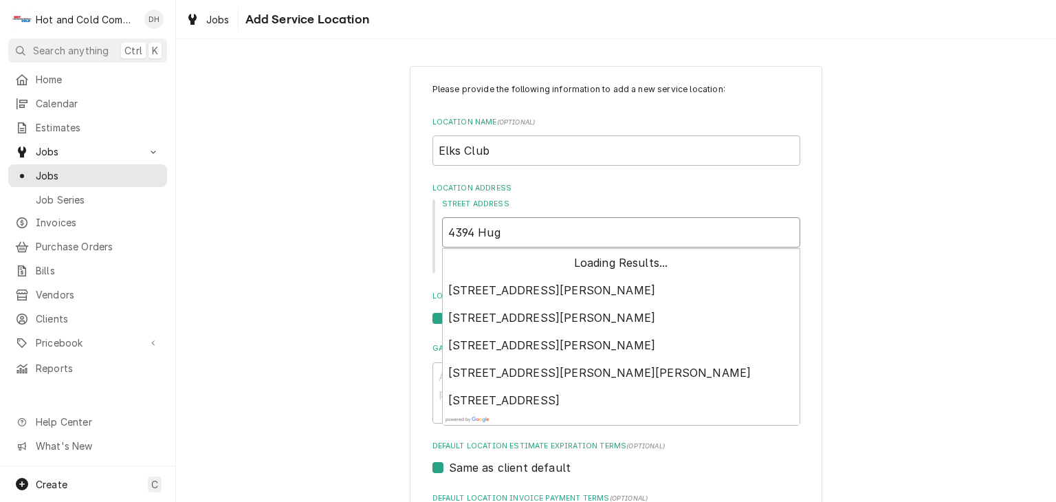
type textarea "x"
type input "4394 Hugh"
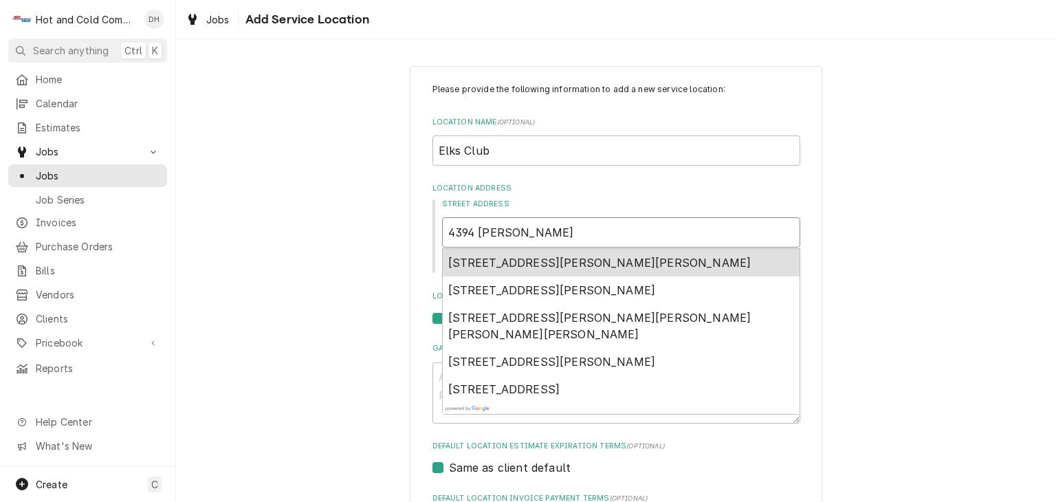
click at [617, 256] on span "4394 Hugh Howell Road, Tucker, GA, USA" at bounding box center [599, 263] width 303 height 14
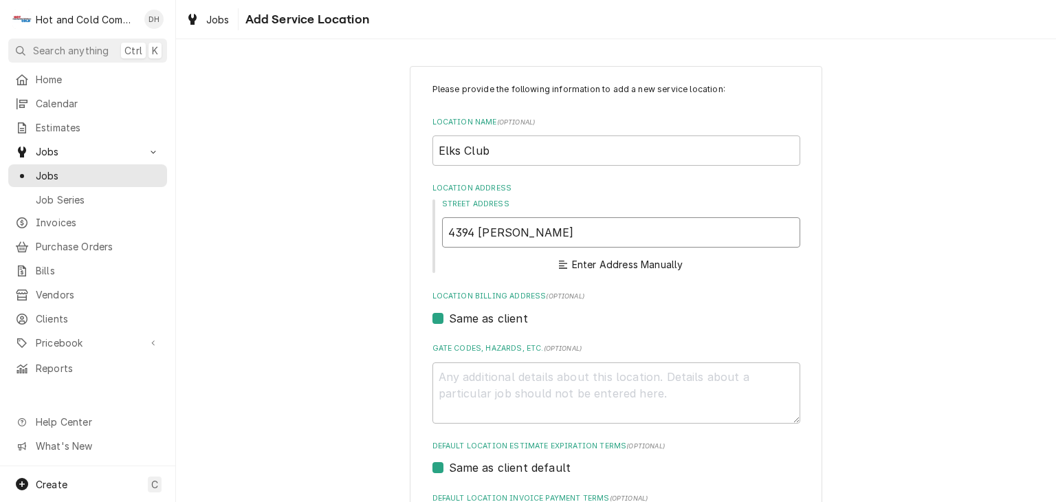
type textarea "x"
type input "4394 Hugh Howell Rd"
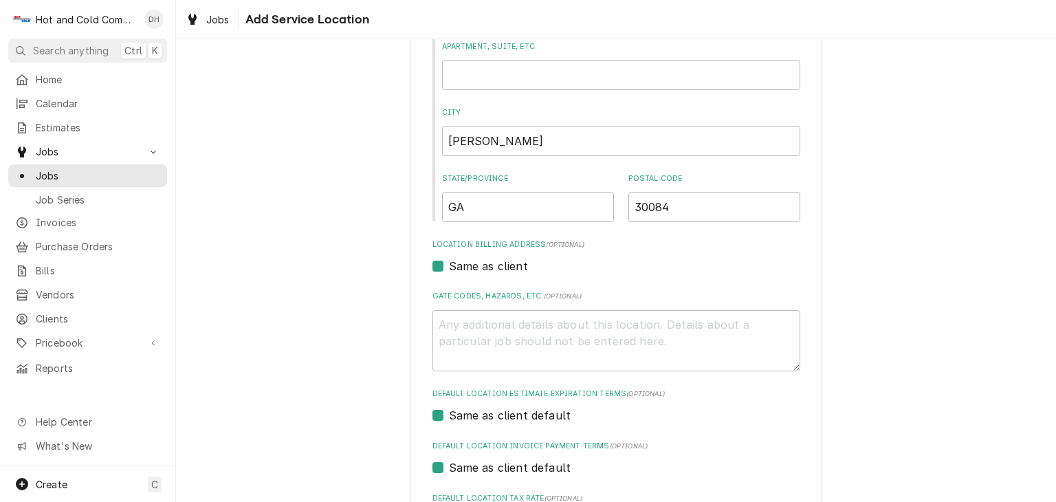
scroll to position [229, 0]
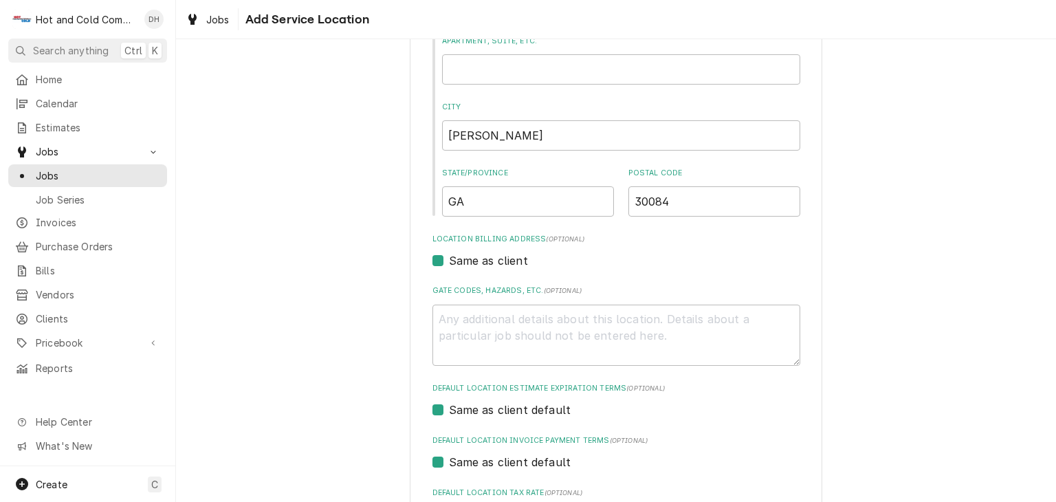
type textarea "x"
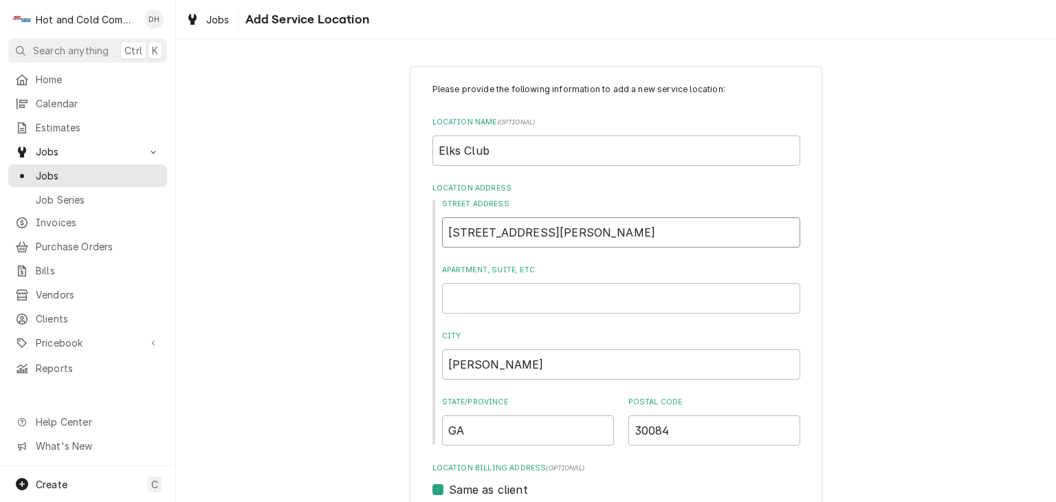
type input "4394 Hugh Howell Rd"
click at [588, 297] on input "Apartment, Suite, etc." at bounding box center [621, 298] width 358 height 30
type textarea "x"
type input "s"
type textarea "x"
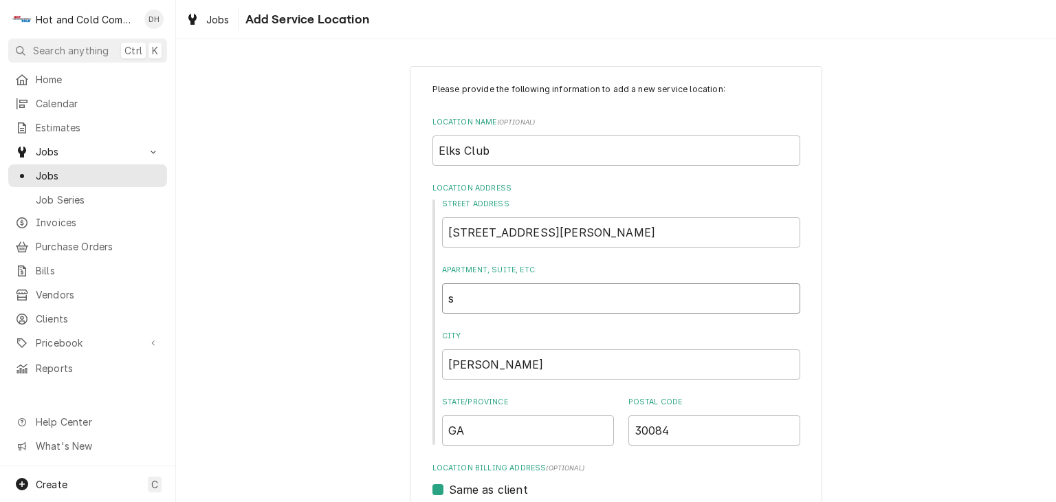
type input "su"
type textarea "x"
type input "sui"
type textarea "x"
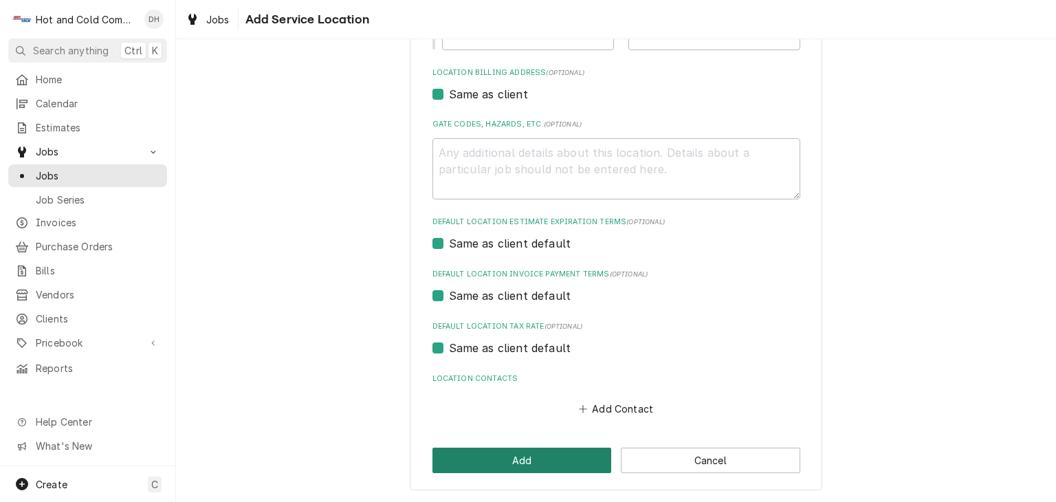
drag, startPoint x: 521, startPoint y: 461, endPoint x: 685, endPoint y: 320, distance: 216.0
click at [523, 460] on button "Add" at bounding box center [522, 460] width 179 height 25
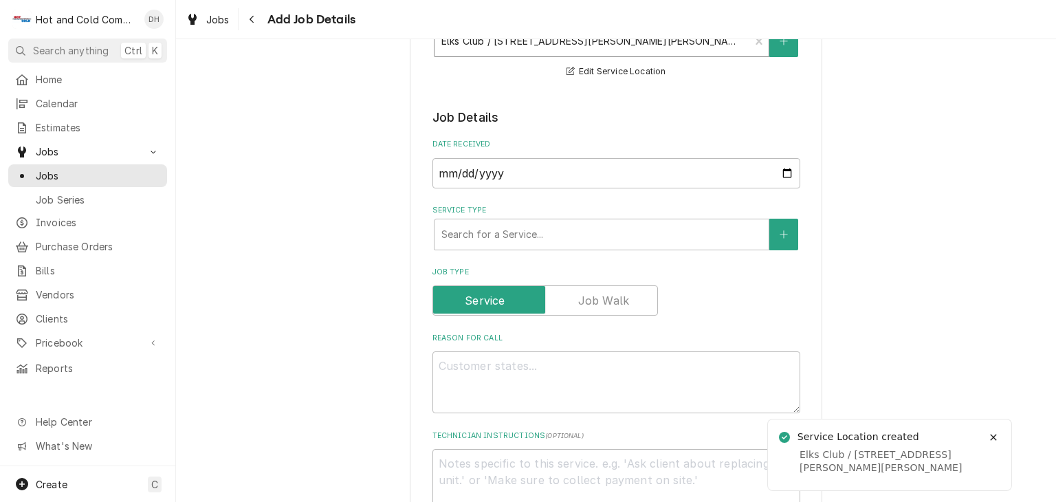
scroll to position [229, 0]
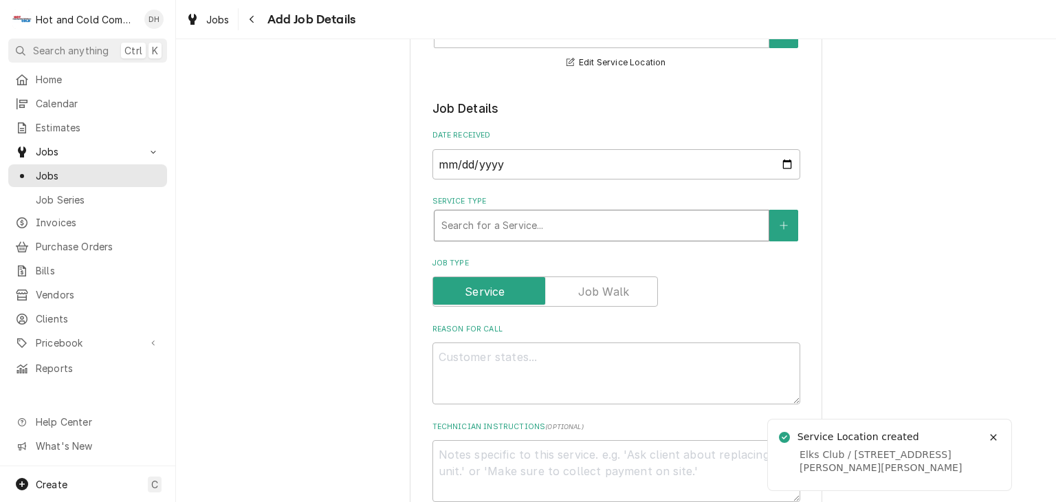
click at [527, 213] on div "Service Type" at bounding box center [601, 225] width 320 height 25
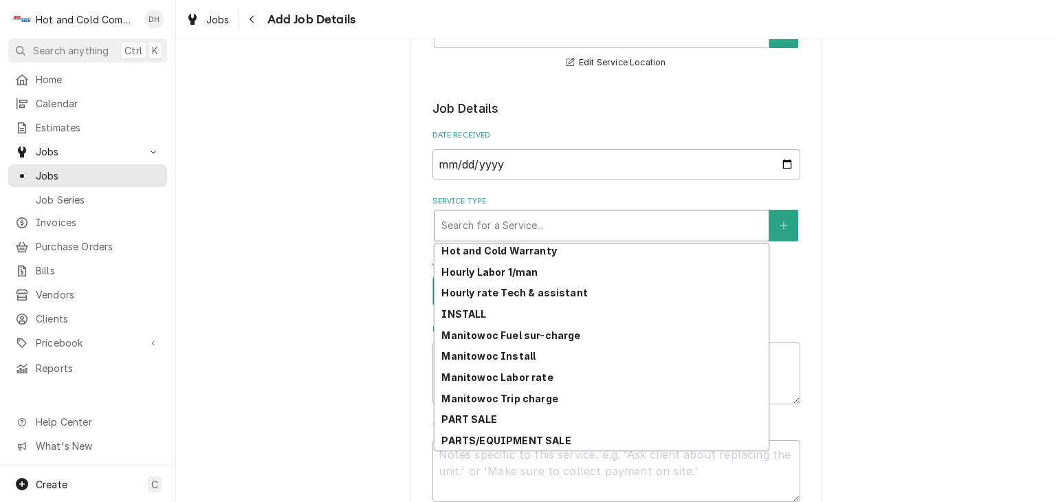
scroll to position [418, 0]
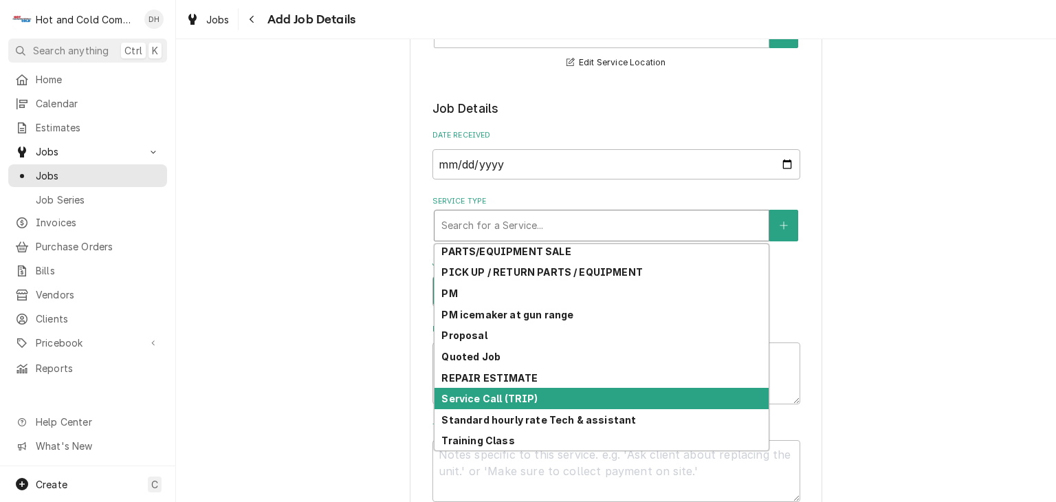
drag, startPoint x: 507, startPoint y: 394, endPoint x: 515, endPoint y: 391, distance: 8.7
click at [507, 394] on strong "Service Call (TRIP)" at bounding box center [489, 399] width 96 height 12
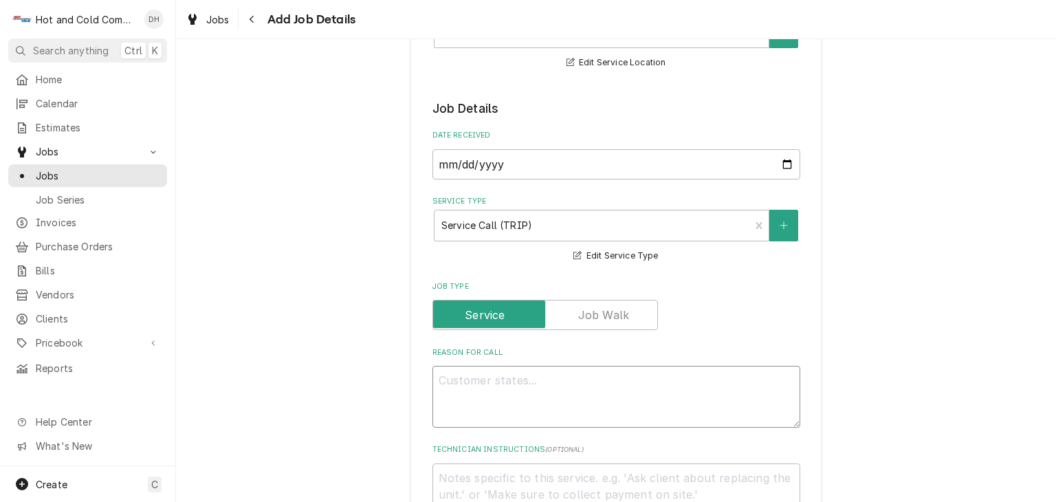
drag, startPoint x: 496, startPoint y: 384, endPoint x: 519, endPoint y: 384, distance: 22.7
click at [501, 384] on textarea "Reason For Call" at bounding box center [617, 397] width 368 height 62
drag, startPoint x: 481, startPoint y: 382, endPoint x: 602, endPoint y: 102, distance: 304.0
click at [602, 102] on legend "Job Details" at bounding box center [617, 109] width 368 height 18
click at [589, 376] on textarea "self contianed unit" at bounding box center [617, 397] width 368 height 62
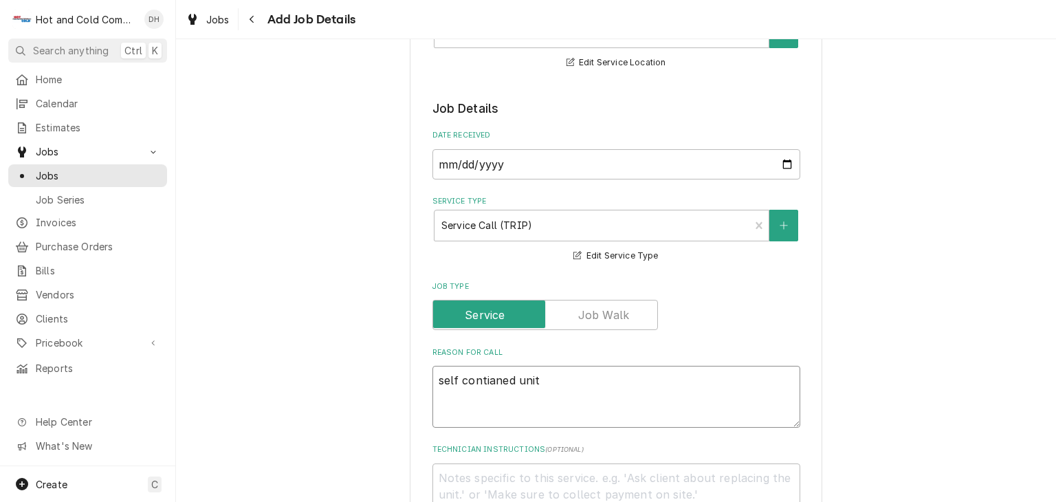
click at [454, 378] on textarea "self contianed unit" at bounding box center [617, 397] width 368 height 62
click at [551, 380] on textarea "self-contianed unit" at bounding box center [617, 397] width 368 height 62
click at [677, 371] on textarea "self-contained unit freezing up" at bounding box center [617, 397] width 368 height 62
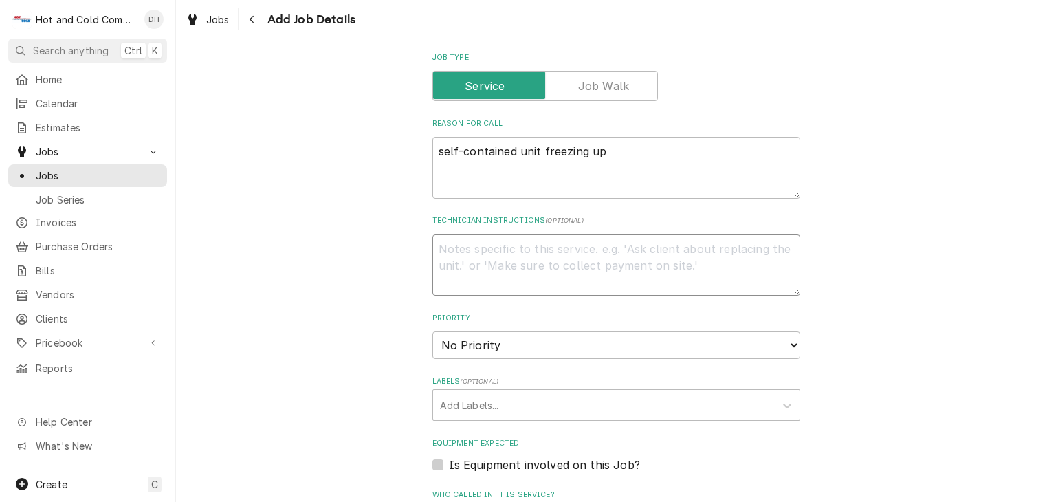
click at [600, 245] on textarea "Technician Instructions ( optional )" at bounding box center [617, 265] width 368 height 62
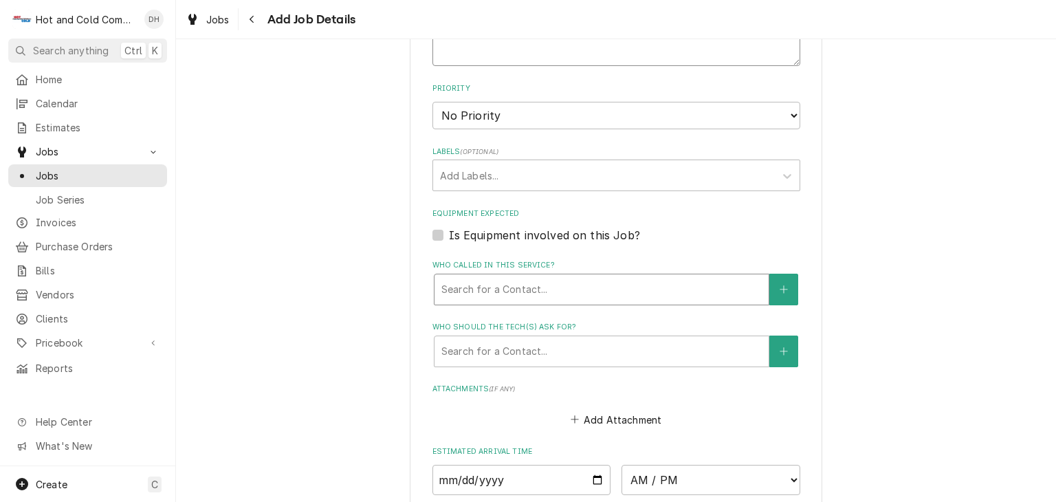
scroll to position [917, 0]
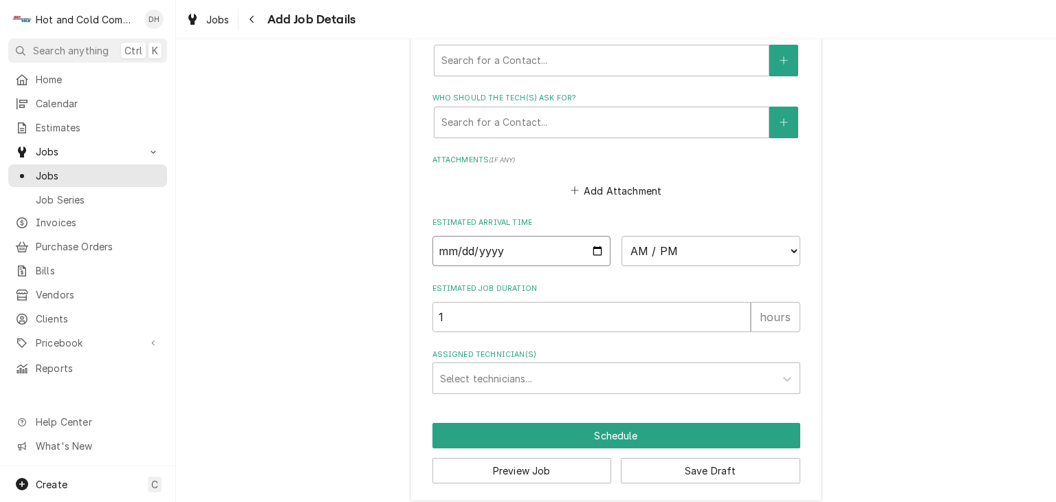
click at [597, 247] on input "Date" at bounding box center [522, 251] width 179 height 30
click at [787, 245] on select "AM / PM 6:00 AM 6:15 AM 6:30 AM 6:45 AM 7:00 AM 7:15 AM 7:30 AM 7:45 AM 8:00 AM…" at bounding box center [711, 251] width 179 height 30
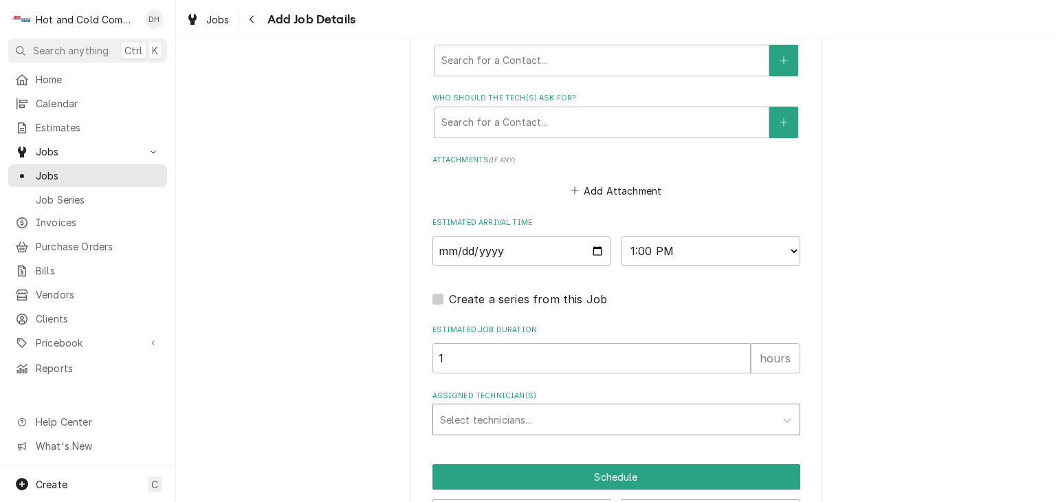
click at [542, 422] on div "Assigned Technician(s)" at bounding box center [604, 419] width 328 height 25
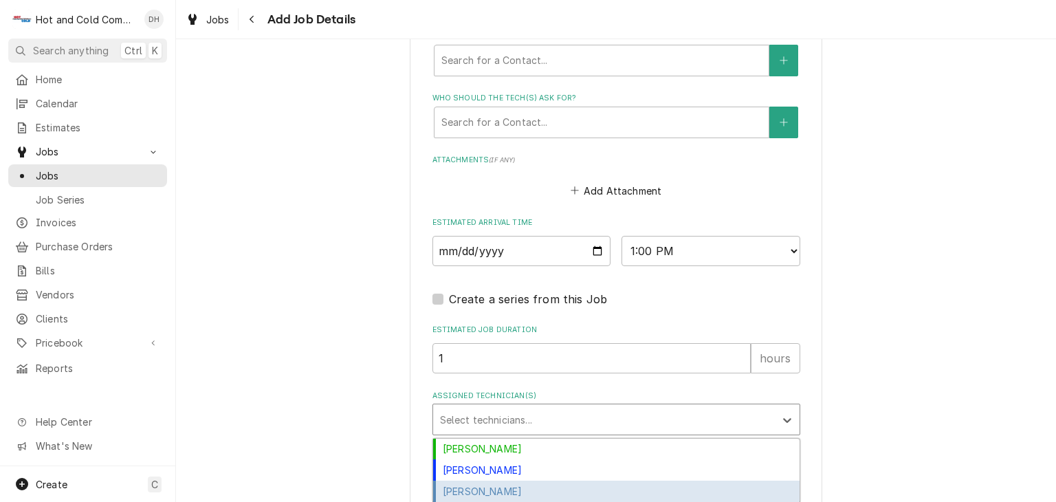
click at [505, 488] on div "[PERSON_NAME]" at bounding box center [616, 491] width 367 height 21
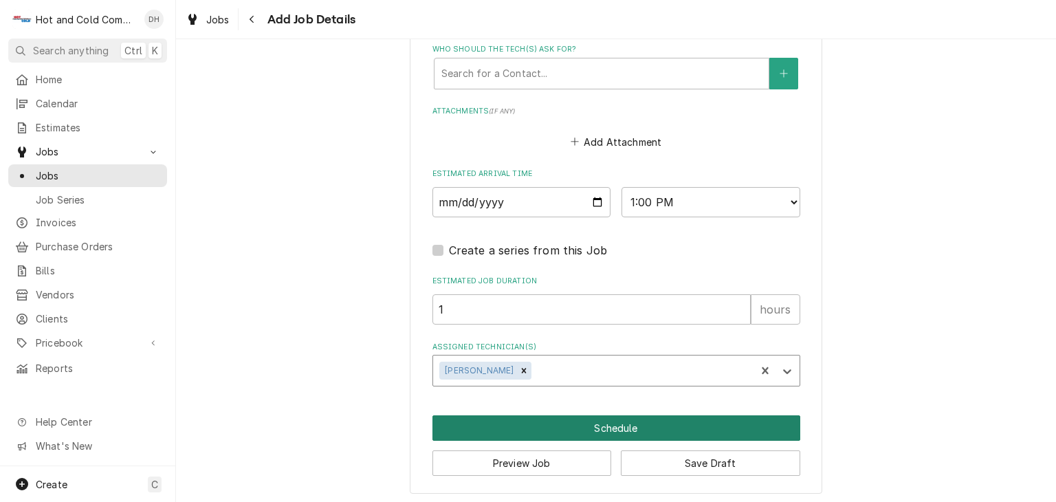
drag, startPoint x: 635, startPoint y: 429, endPoint x: 662, endPoint y: 416, distance: 29.8
click at [635, 429] on button "Schedule" at bounding box center [617, 427] width 368 height 25
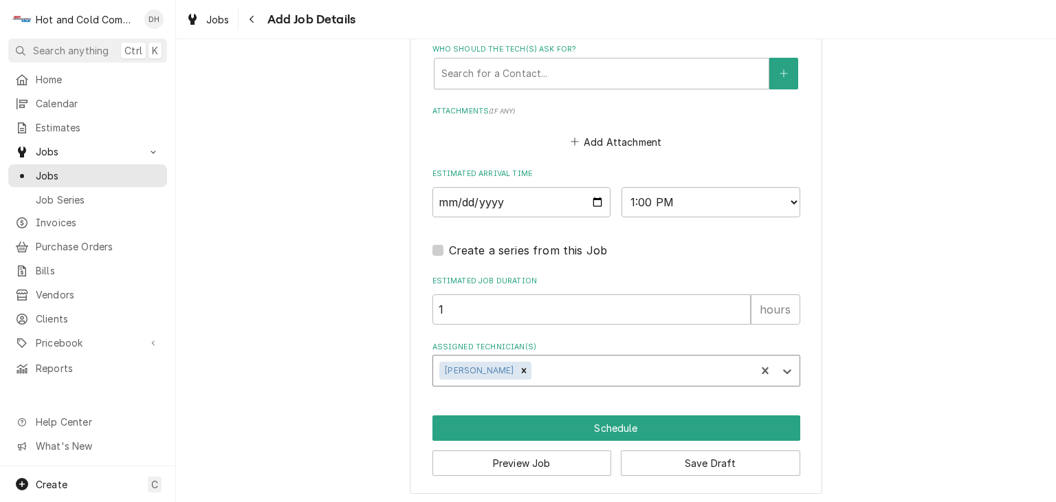
scroll to position [953, 0]
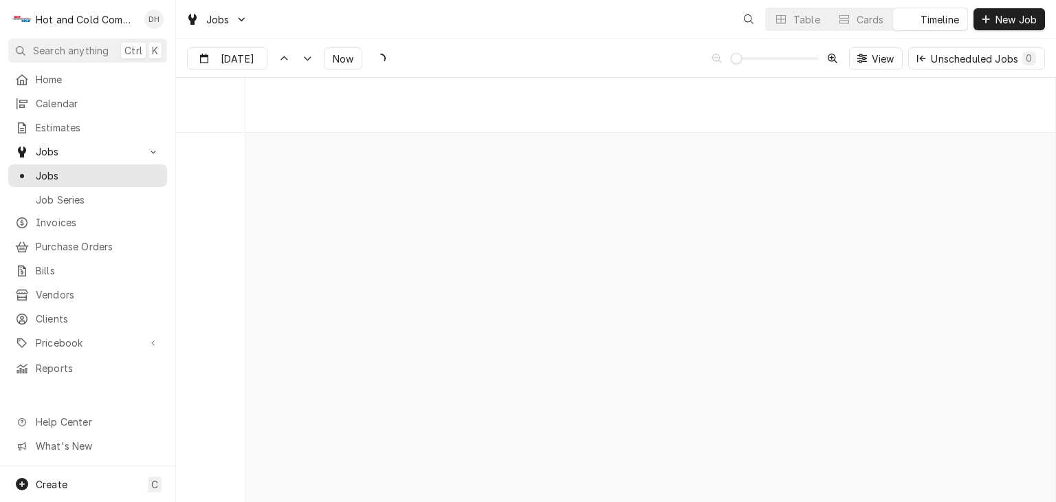
scroll to position [7836, 0]
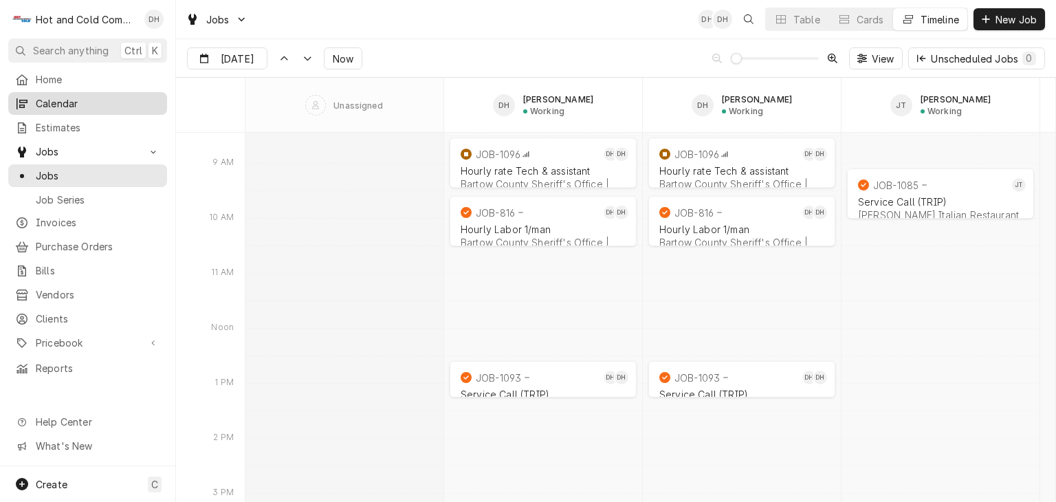
click at [72, 104] on span "Calendar" at bounding box center [98, 103] width 124 height 14
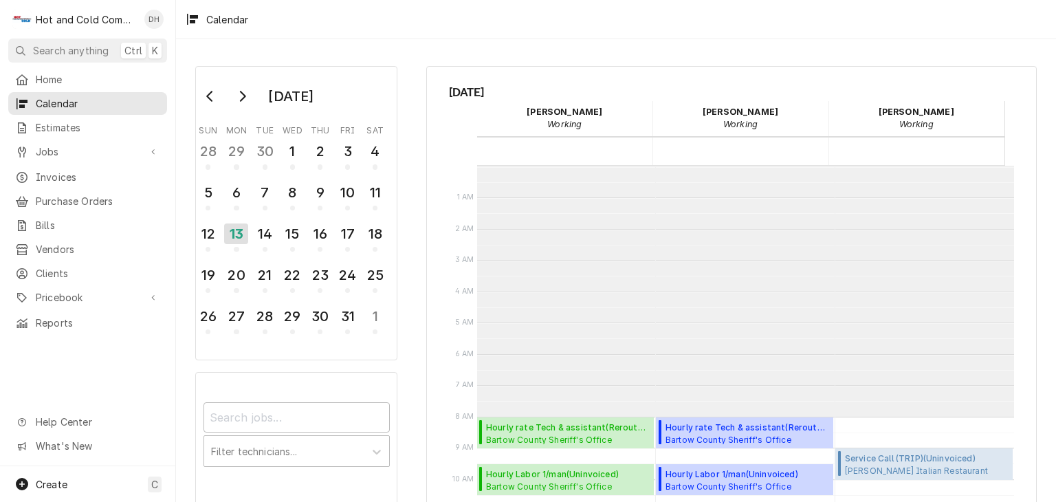
scroll to position [250, 0]
